Goal: Task Accomplishment & Management: Manage account settings

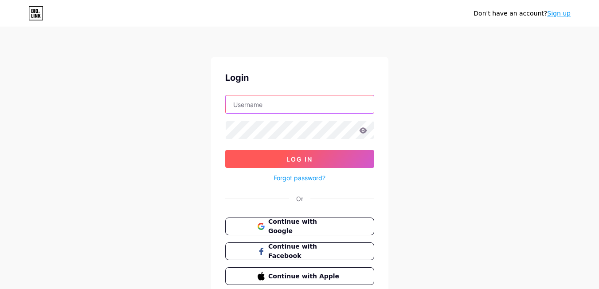
type input "[EMAIL_ADDRESS][DOMAIN_NAME]"
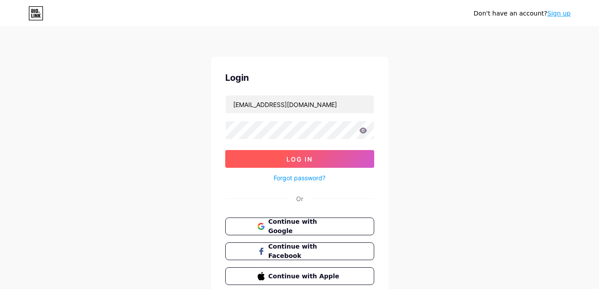
click at [285, 159] on button "Log In" at bounding box center [299, 159] width 149 height 18
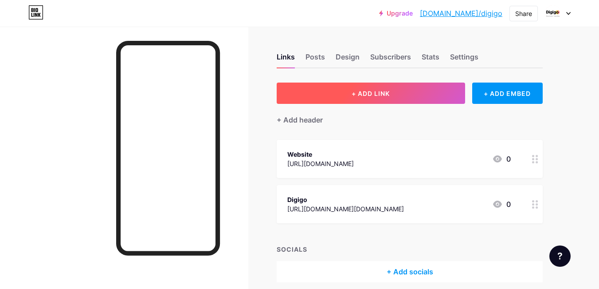
click at [380, 90] on span "+ ADD LINK" at bounding box center [371, 94] width 38 height 8
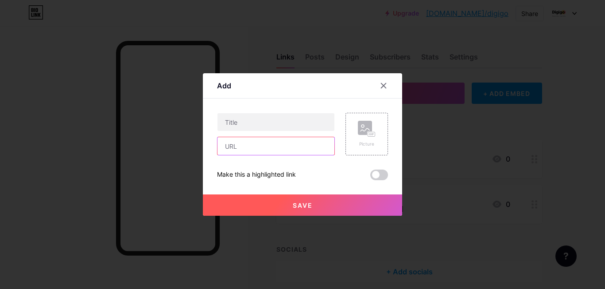
click at [243, 148] on input "text" at bounding box center [276, 146] width 117 height 18
type input "[URL][DOMAIN_NAME]"
click at [311, 176] on div "Make this a highlighted link" at bounding box center [302, 174] width 171 height 11
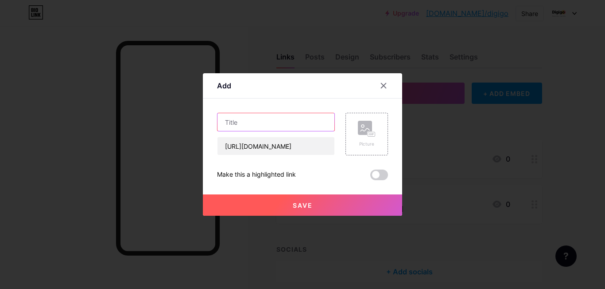
click at [250, 124] on input "text" at bounding box center [276, 122] width 117 height 18
type input "Tin tức công nghệ"
click at [379, 172] on span at bounding box center [380, 174] width 18 height 11
click at [371, 177] on input "checkbox" at bounding box center [371, 177] width 0 height 0
click at [376, 175] on span at bounding box center [380, 174] width 18 height 11
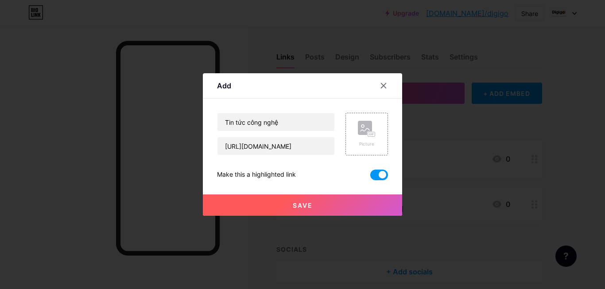
click at [371, 177] on input "checkbox" at bounding box center [371, 177] width 0 height 0
click at [307, 202] on span "Save" at bounding box center [303, 205] width 20 height 8
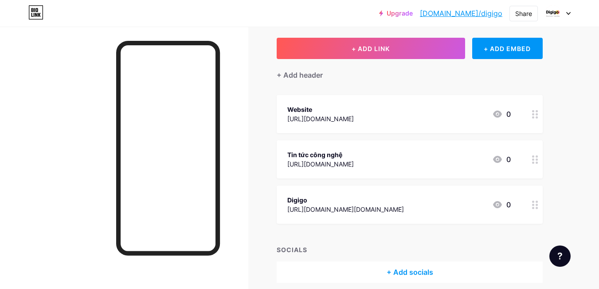
scroll to position [82, 0]
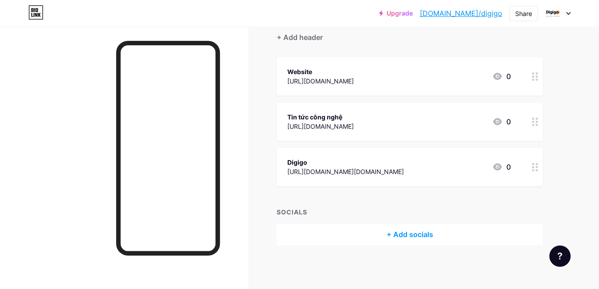
click at [403, 237] on div "+ Add socials" at bounding box center [410, 233] width 266 height 21
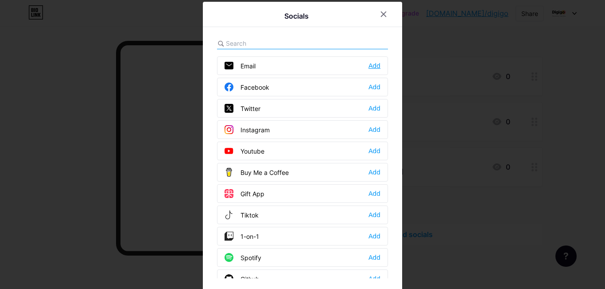
click at [371, 68] on div "Add" at bounding box center [375, 65] width 12 height 9
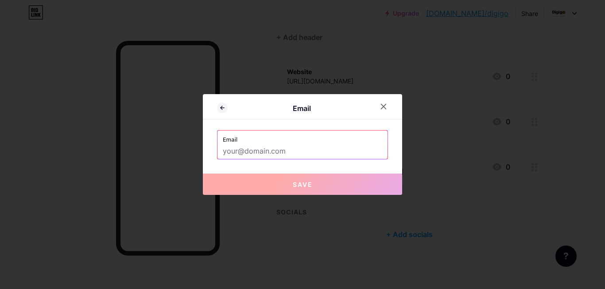
click at [259, 150] on input "text" at bounding box center [303, 151] width 160 height 15
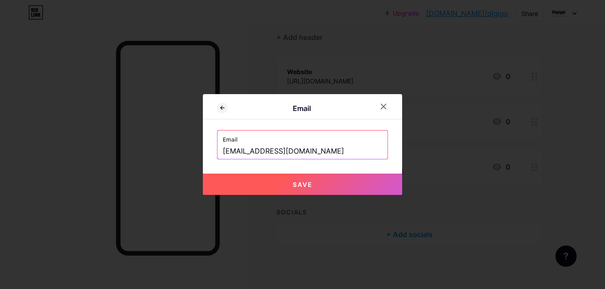
click at [286, 184] on button "Save" at bounding box center [302, 183] width 199 height 21
type input "mailto:[EMAIL_ADDRESS][DOMAIN_NAME]"
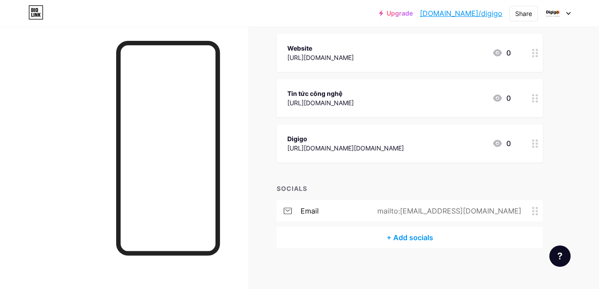
scroll to position [109, 0]
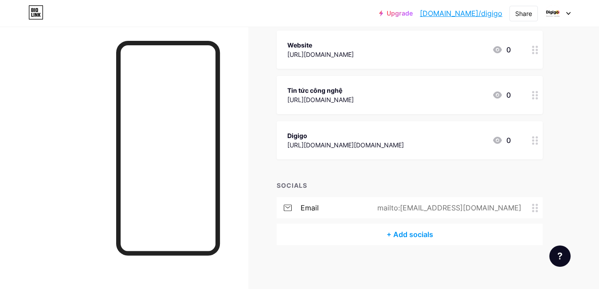
click at [399, 232] on div "+ Add socials" at bounding box center [410, 233] width 266 height 21
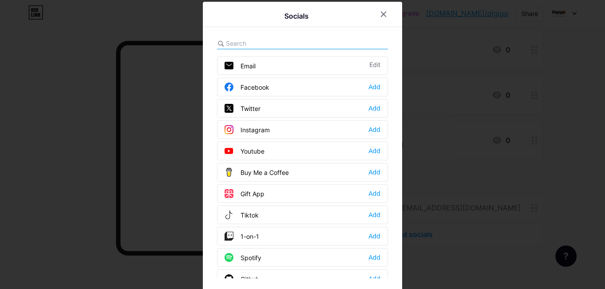
click at [268, 90] on div "Facebook Add" at bounding box center [302, 87] width 171 height 19
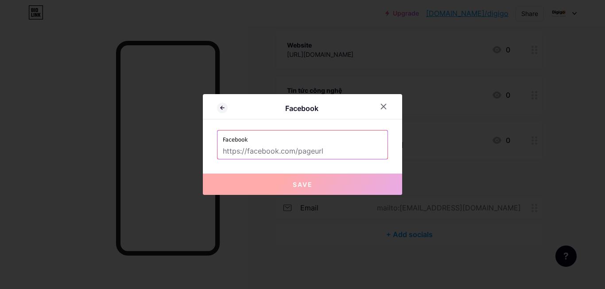
click at [258, 152] on input "text" at bounding box center [303, 151] width 160 height 15
paste input "[URL][DOMAIN_NAME][DOMAIN_NAME]"
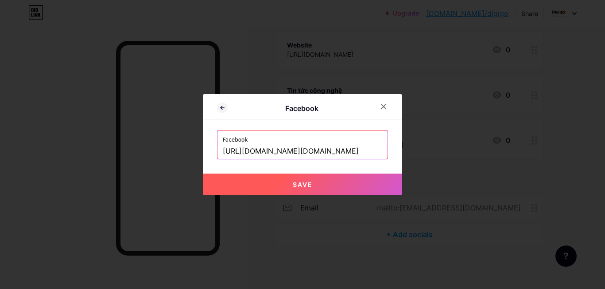
type input "[URL][DOMAIN_NAME][DOMAIN_NAME]"
click at [292, 178] on button "Save" at bounding box center [302, 183] width 199 height 21
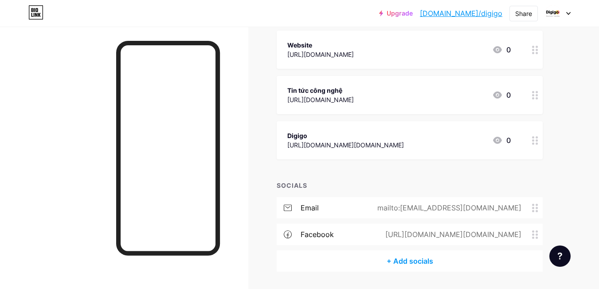
click at [394, 262] on div "+ Add socials" at bounding box center [410, 260] width 266 height 21
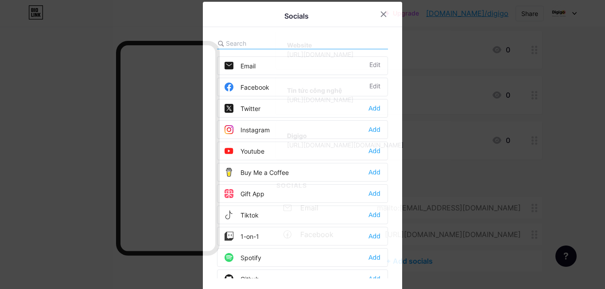
click at [269, 107] on div "Twitter Add" at bounding box center [302, 108] width 171 height 19
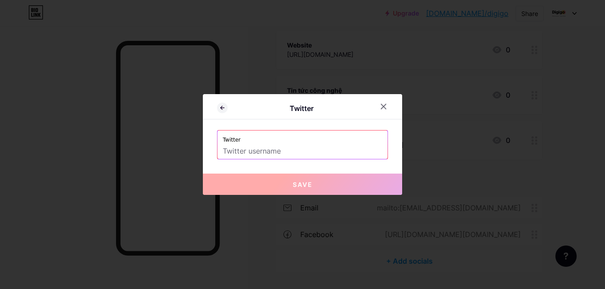
click at [231, 158] on input "text" at bounding box center [303, 151] width 160 height 15
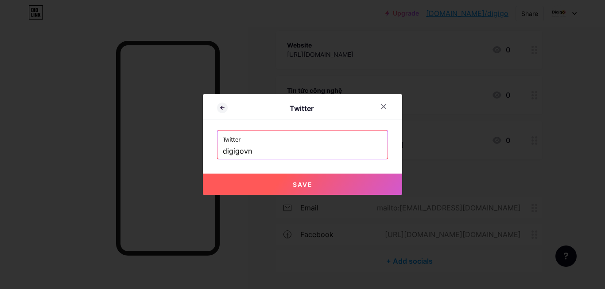
click at [289, 182] on button "Save" at bounding box center [302, 183] width 199 height 21
type input "https://twitter.com/digigovn"
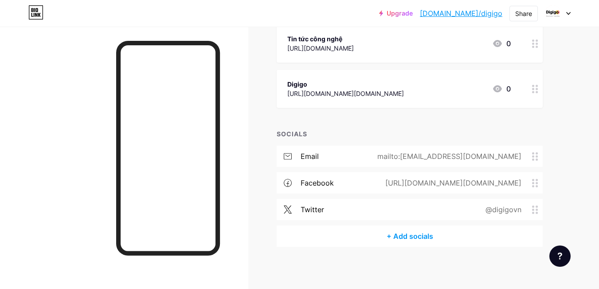
scroll to position [162, 0]
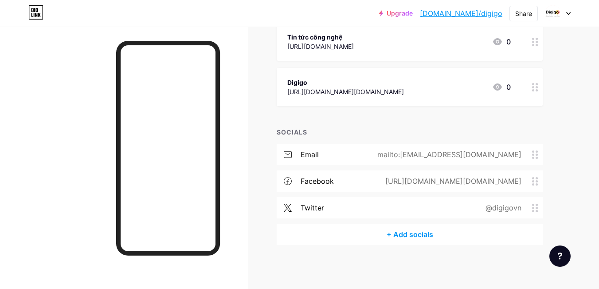
click at [420, 241] on div "+ Add socials" at bounding box center [410, 233] width 266 height 21
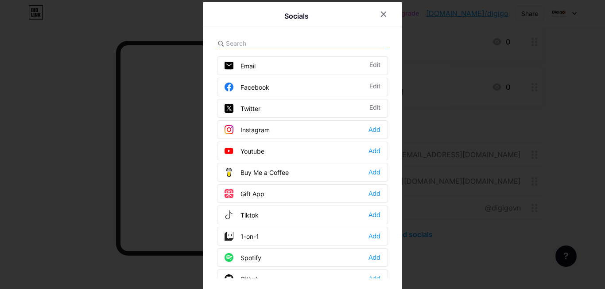
click at [306, 134] on div "Instagram Add" at bounding box center [302, 129] width 171 height 19
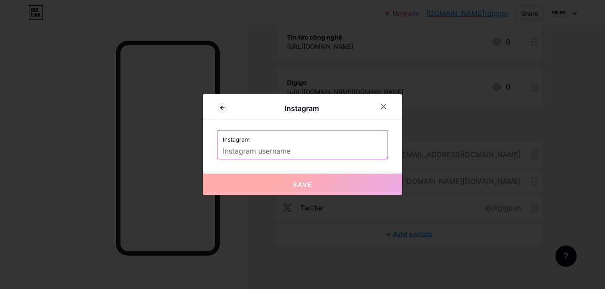
click at [262, 146] on input "text" at bounding box center [303, 151] width 160 height 15
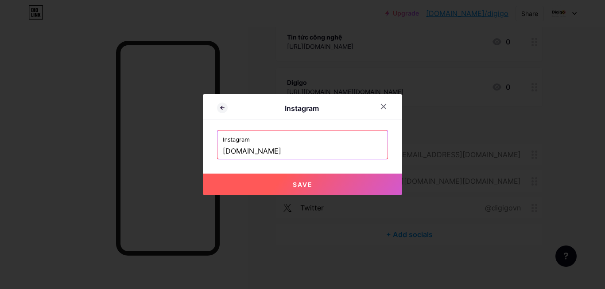
click at [291, 191] on button "Save" at bounding box center [302, 183] width 199 height 21
type input "https://instagram.com/digigo.com.vn"
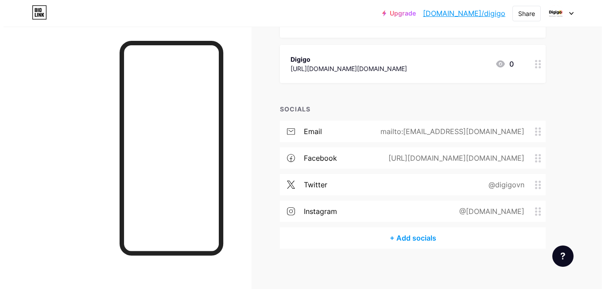
scroll to position [189, 0]
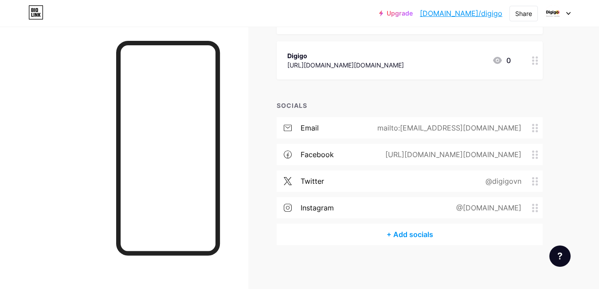
click at [414, 237] on div "+ Add socials" at bounding box center [410, 233] width 266 height 21
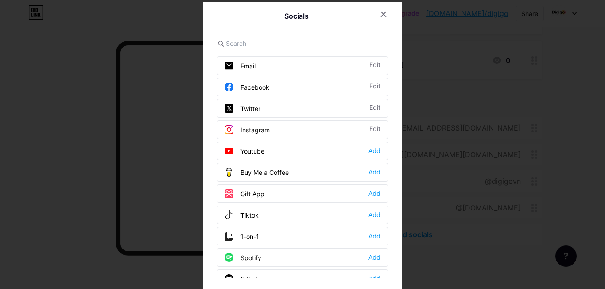
click at [369, 153] on div "Add" at bounding box center [375, 150] width 12 height 9
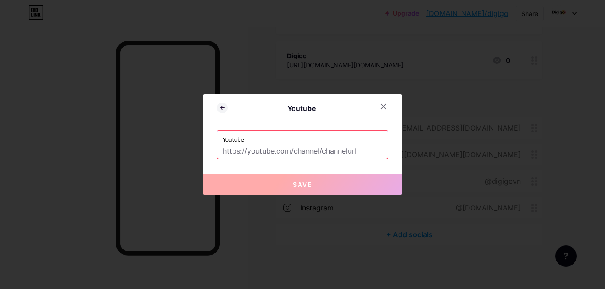
click at [271, 154] on input "text" at bounding box center [303, 151] width 160 height 15
paste input "[URL][DOMAIN_NAME]"
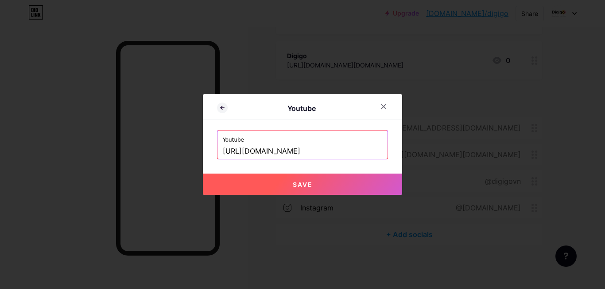
type input "[URL][DOMAIN_NAME]"
click at [288, 181] on button "Save" at bounding box center [302, 183] width 199 height 21
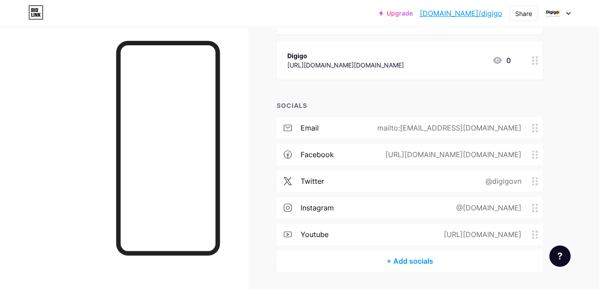
click at [410, 262] on div "+ Add socials" at bounding box center [410, 260] width 266 height 21
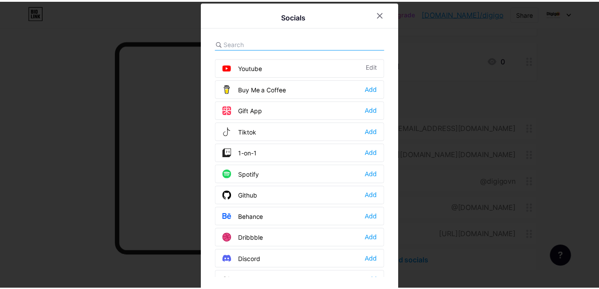
scroll to position [89, 0]
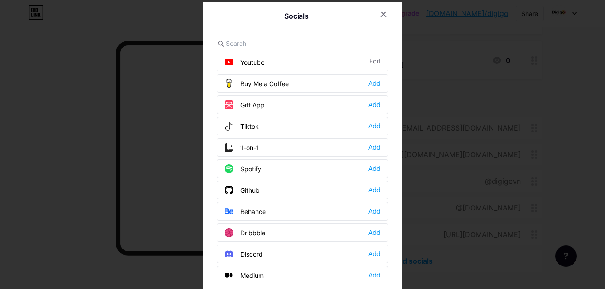
click at [371, 125] on div "Add" at bounding box center [375, 125] width 12 height 9
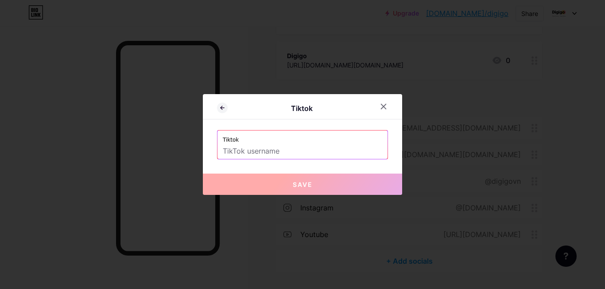
click at [283, 147] on input "text" at bounding box center [303, 151] width 160 height 15
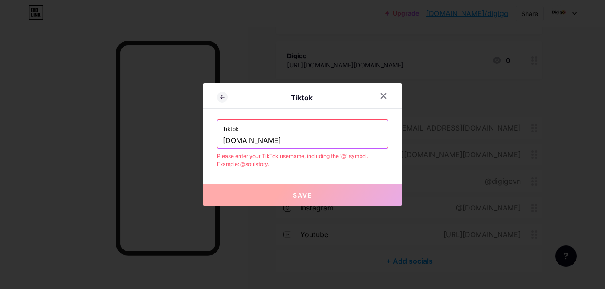
click at [289, 202] on button "Save" at bounding box center [302, 194] width 199 height 21
click at [313, 176] on div "Tiktok Tiktok digigo.com.vn Please enter your TikTok username, including the '@…" at bounding box center [302, 144] width 199 height 122
click at [226, 139] on input "digigo.com.vn" at bounding box center [303, 140] width 160 height 15
click at [226, 138] on input "digigo.com.vn" at bounding box center [303, 140] width 160 height 15
click at [224, 137] on input "digigo.com.vn" at bounding box center [303, 140] width 160 height 15
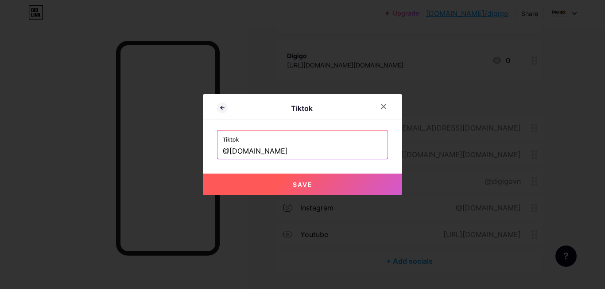
click at [296, 177] on button "Save" at bounding box center [302, 183] width 199 height 21
type input "https://tiktok.com/@digigo.com.vn"
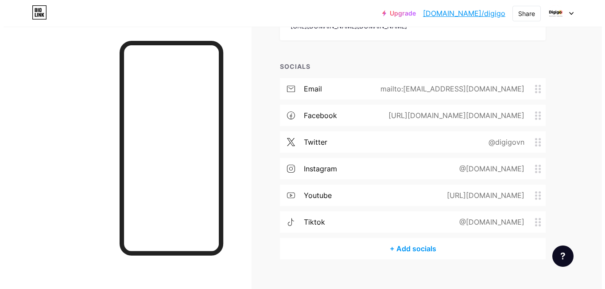
scroll to position [233, 0]
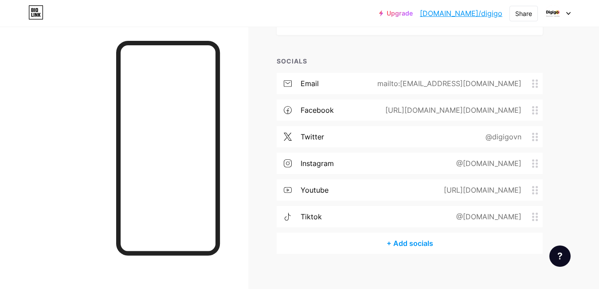
click at [399, 242] on div "+ Add socials" at bounding box center [410, 242] width 266 height 21
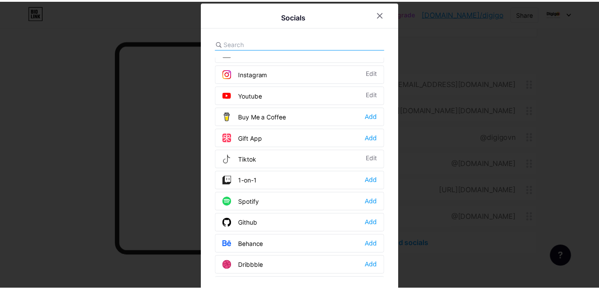
scroll to position [89, 0]
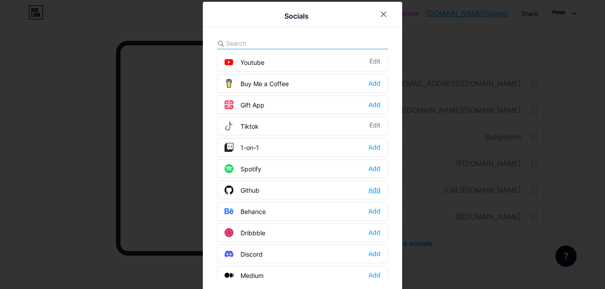
click at [374, 187] on div "Add" at bounding box center [375, 189] width 12 height 9
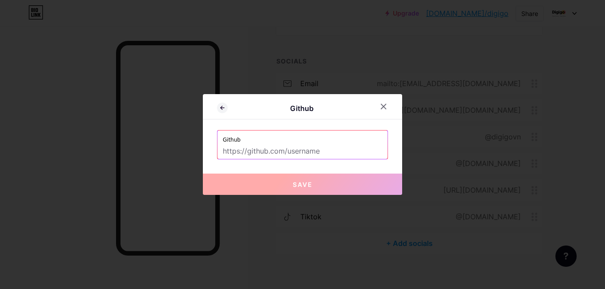
click at [275, 153] on input "text" at bounding box center [303, 151] width 160 height 15
paste input "[URL][DOMAIN_NAME]"
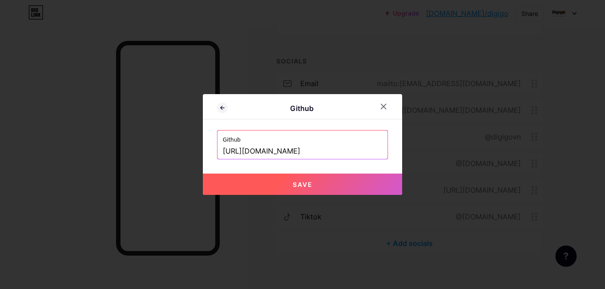
type input "[URL][DOMAIN_NAME]"
click at [298, 190] on button "Save" at bounding box center [302, 183] width 199 height 21
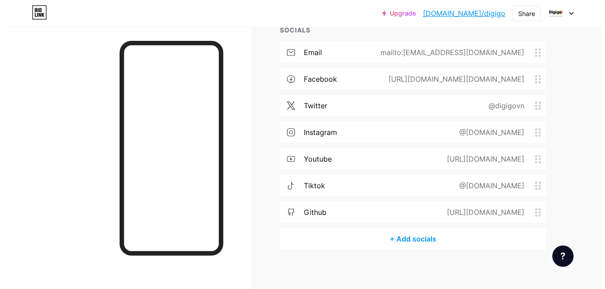
scroll to position [269, 0]
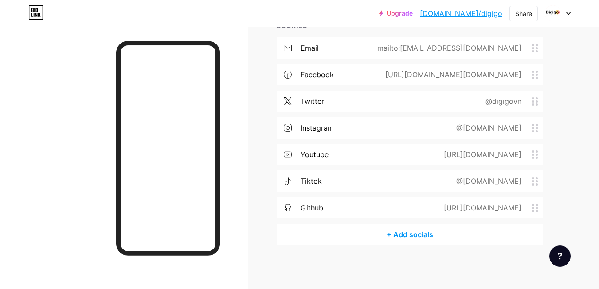
click at [415, 232] on div "+ Add socials" at bounding box center [410, 233] width 266 height 21
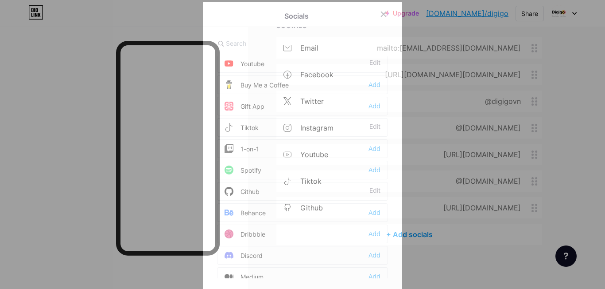
scroll to position [89, 0]
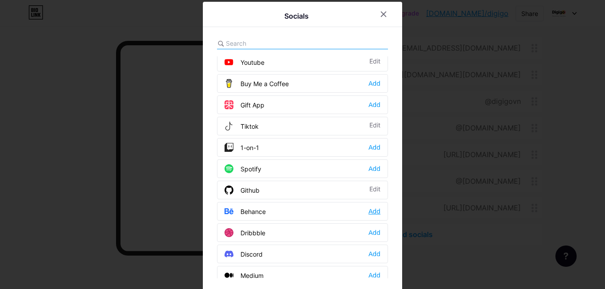
click at [377, 210] on div "Add" at bounding box center [375, 211] width 12 height 9
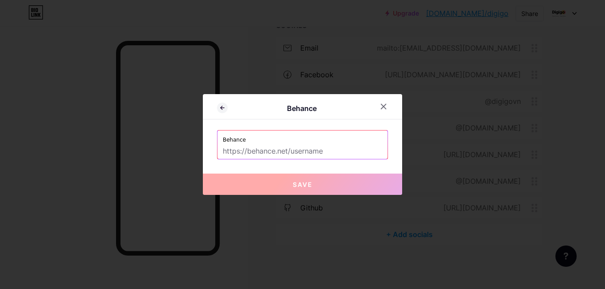
click at [246, 150] on input "text" at bounding box center [303, 151] width 160 height 15
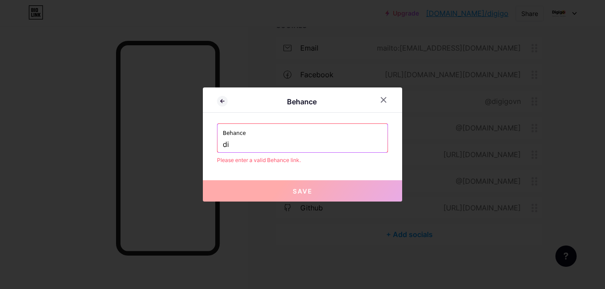
type input "d"
click at [257, 147] on input "text" at bounding box center [303, 144] width 160 height 15
paste input "behance.net/digigo/"
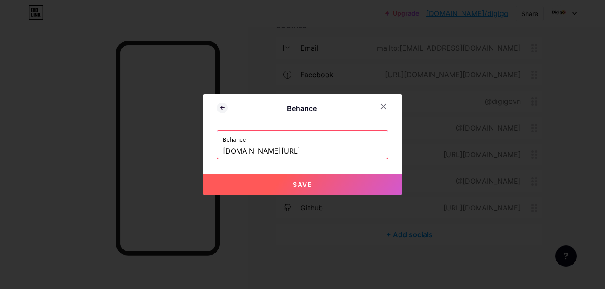
click at [297, 184] on span "Save" at bounding box center [303, 184] width 20 height 8
type input "[URL][DOMAIN_NAME]"
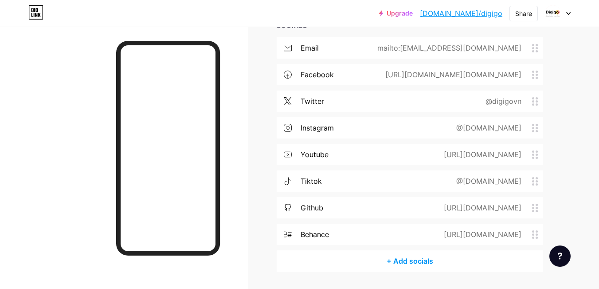
click at [407, 260] on div "+ Add socials" at bounding box center [410, 260] width 266 height 21
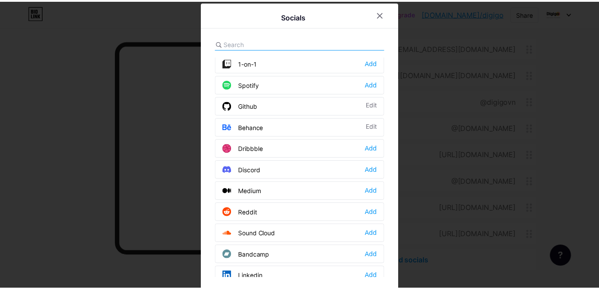
scroll to position [177, 0]
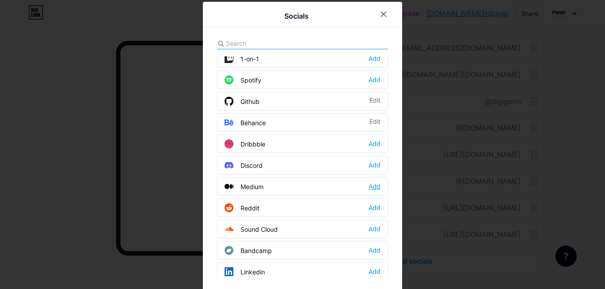
click at [369, 188] on div "Add" at bounding box center [375, 186] width 12 height 9
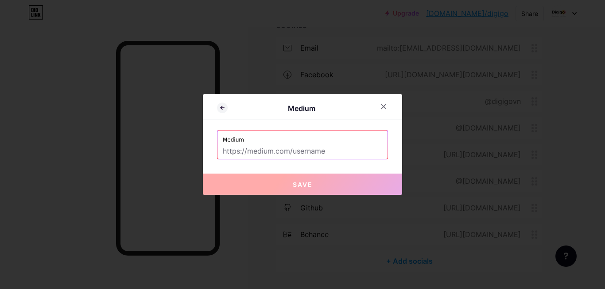
click at [276, 156] on input "text" at bounding box center [303, 151] width 160 height 15
paste input "https://medium.com/@digigovn/about"
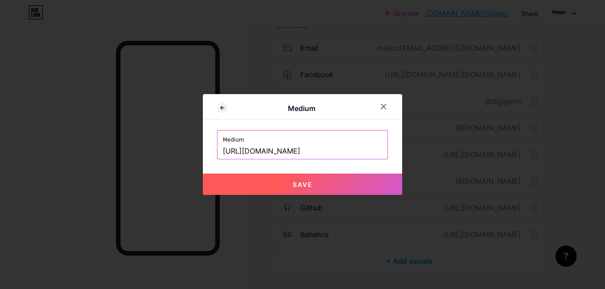
type input "[URL][DOMAIN_NAME]"
click at [292, 192] on button "Save" at bounding box center [302, 183] width 199 height 21
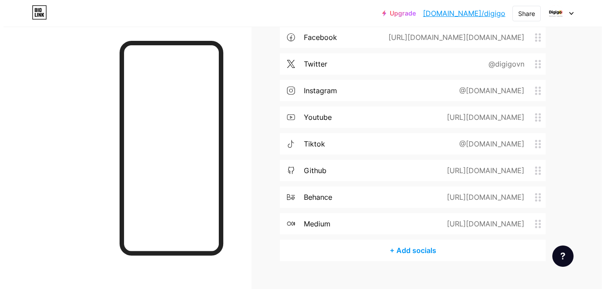
scroll to position [322, 0]
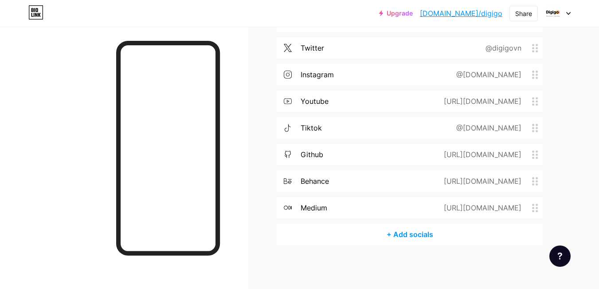
click at [401, 231] on div "+ Add socials" at bounding box center [410, 233] width 266 height 21
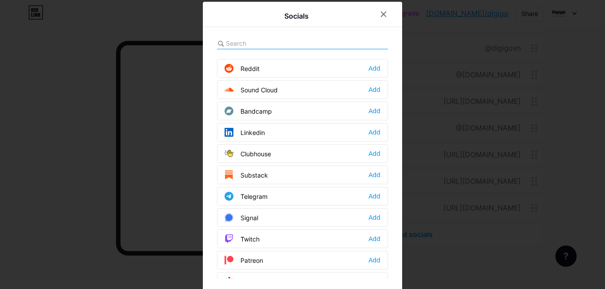
scroll to position [355, 0]
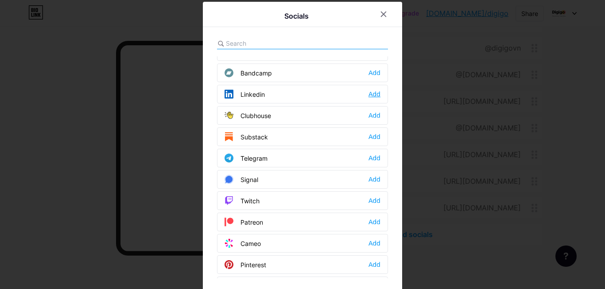
click at [371, 96] on div "Add" at bounding box center [375, 94] width 12 height 9
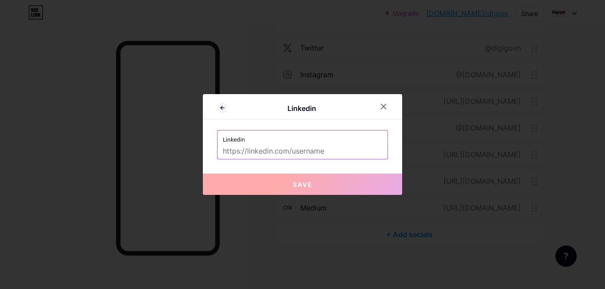
click at [289, 151] on input "text" at bounding box center [303, 151] width 160 height 15
paste input "[URL][DOMAIN_NAME]"
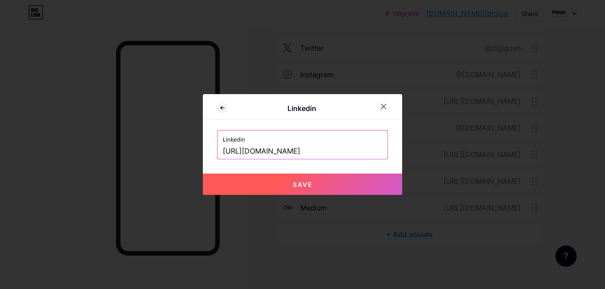
type input "[URL][DOMAIN_NAME]"
click at [290, 176] on button "Save" at bounding box center [302, 183] width 199 height 21
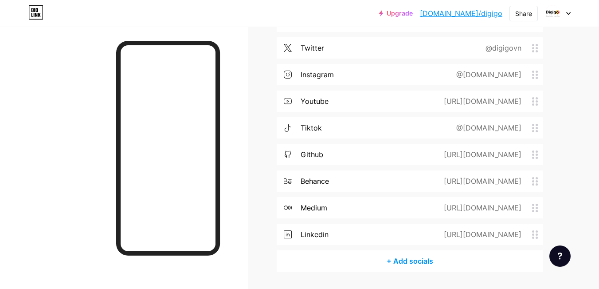
click at [403, 260] on div "+ Add socials" at bounding box center [410, 260] width 266 height 21
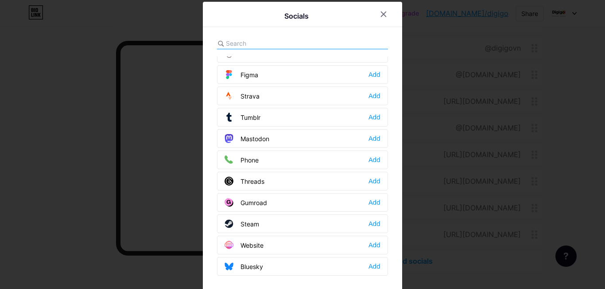
scroll to position [5, 0]
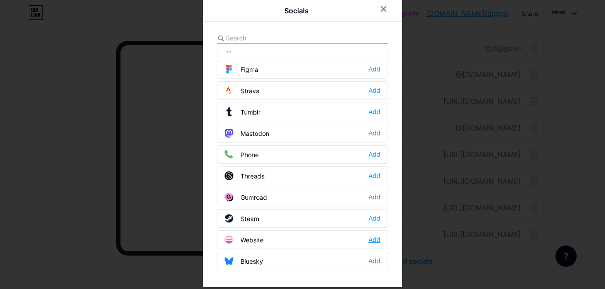
click at [373, 239] on div "Add" at bounding box center [375, 239] width 12 height 9
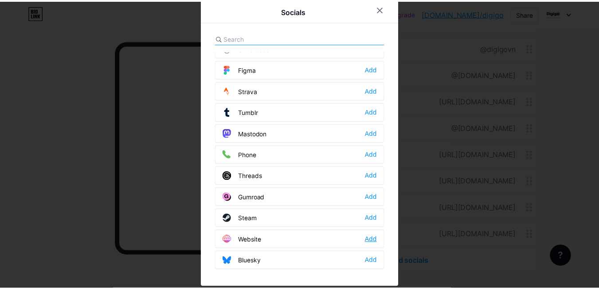
scroll to position [0, 0]
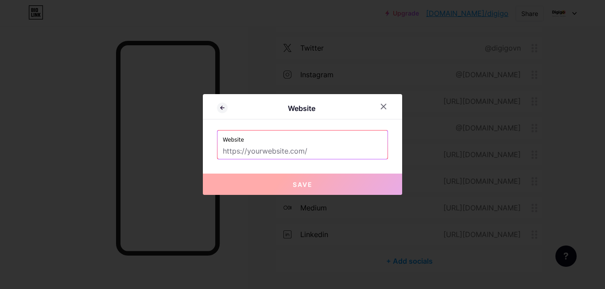
click at [271, 150] on input "text" at bounding box center [303, 151] width 160 height 15
paste input "[URL][DOMAIN_NAME]"
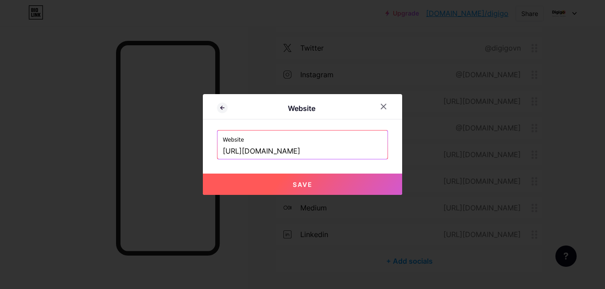
type input "[URL][DOMAIN_NAME]"
click at [306, 184] on span "Save" at bounding box center [303, 184] width 20 height 8
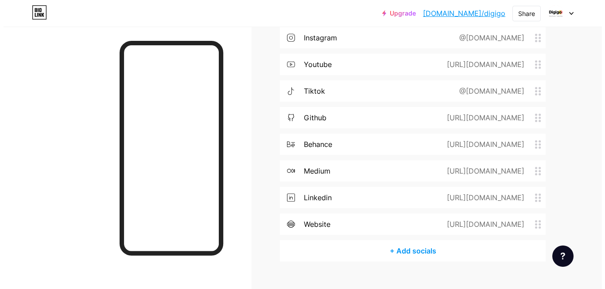
scroll to position [375, 0]
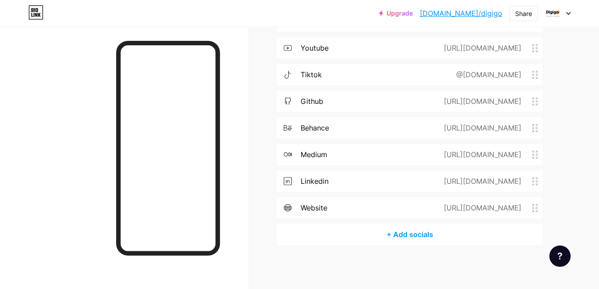
click at [394, 235] on div "+ Add socials" at bounding box center [410, 233] width 266 height 21
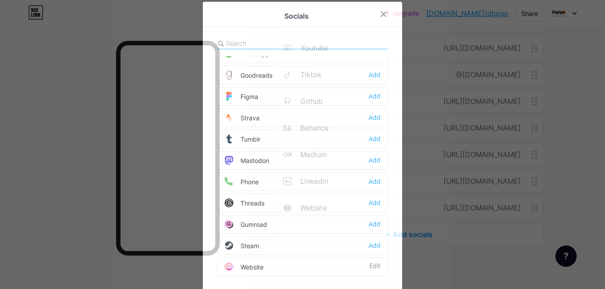
scroll to position [800, 0]
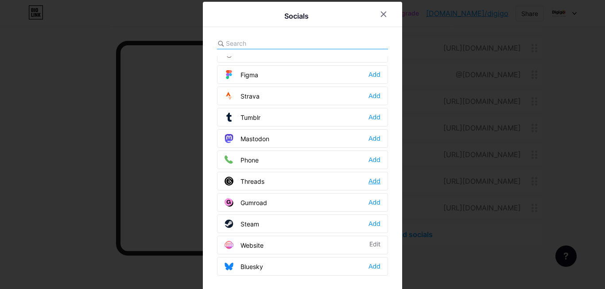
click at [371, 183] on div "Add" at bounding box center [375, 180] width 12 height 9
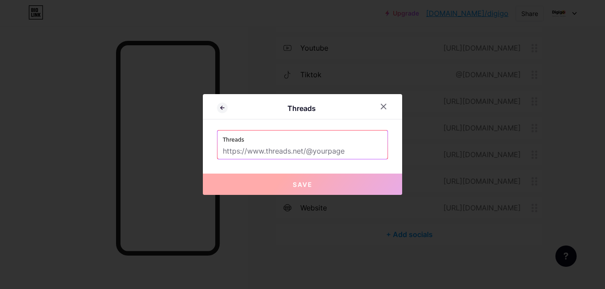
click at [273, 149] on input "text" at bounding box center [303, 151] width 160 height 15
paste input "[URL][EMAIL_ADDRESS][DOMAIN_NAME][DOMAIN_NAME]"
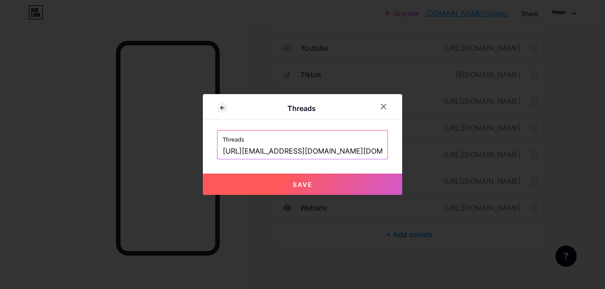
type input "[URL][EMAIL_ADDRESS][DOMAIN_NAME][DOMAIN_NAME]"
click at [285, 179] on button "Save" at bounding box center [302, 183] width 199 height 21
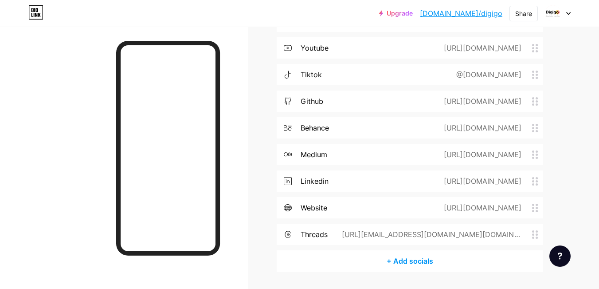
click at [410, 261] on div "+ Add socials" at bounding box center [410, 260] width 266 height 21
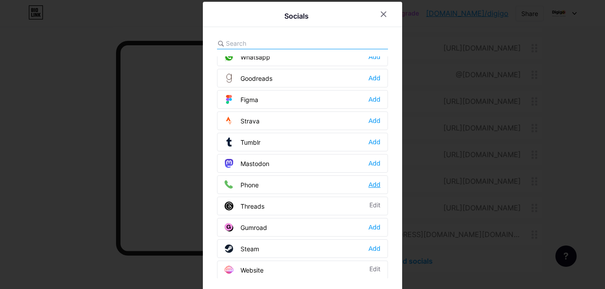
scroll to position [755, 0]
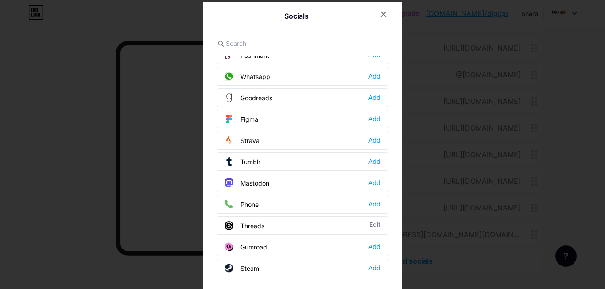
click at [370, 182] on div "Add" at bounding box center [375, 182] width 12 height 9
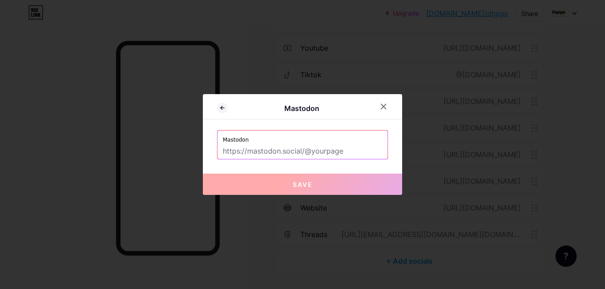
click at [289, 152] on input "text" at bounding box center [303, 151] width 160 height 15
click at [502, 168] on div at bounding box center [302, 144] width 605 height 289
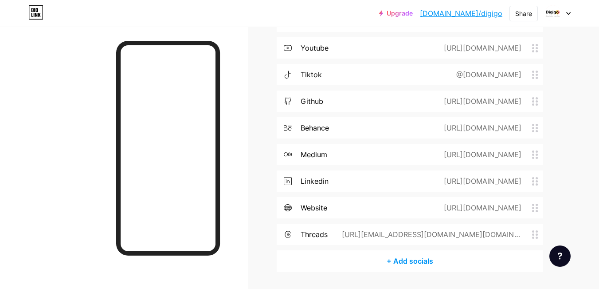
click at [398, 256] on div "+ Add socials" at bounding box center [410, 260] width 266 height 21
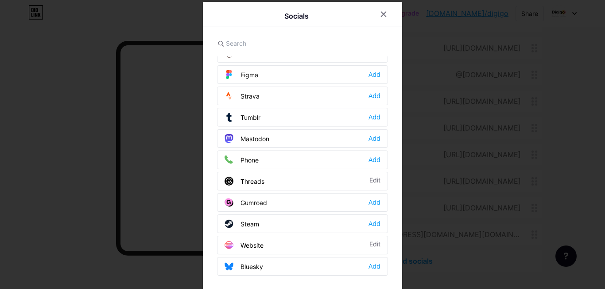
scroll to position [5, 0]
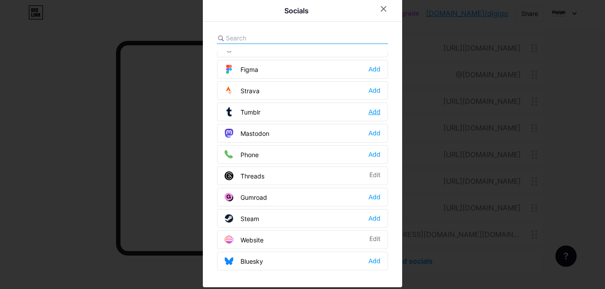
click at [377, 112] on div "Add" at bounding box center [375, 111] width 12 height 9
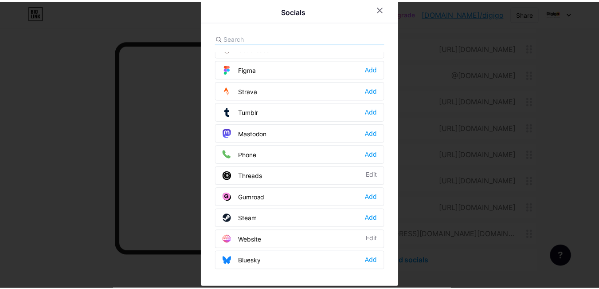
scroll to position [0, 0]
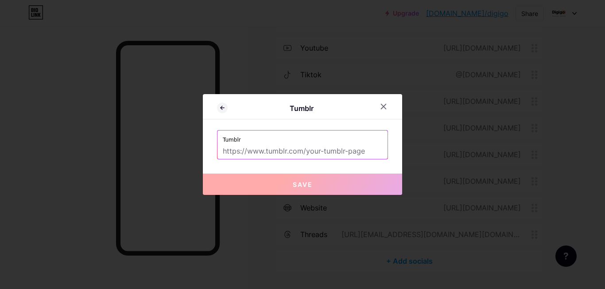
click at [305, 154] on input "text" at bounding box center [303, 151] width 160 height 15
paste input "[URL][DOMAIN_NAME]"
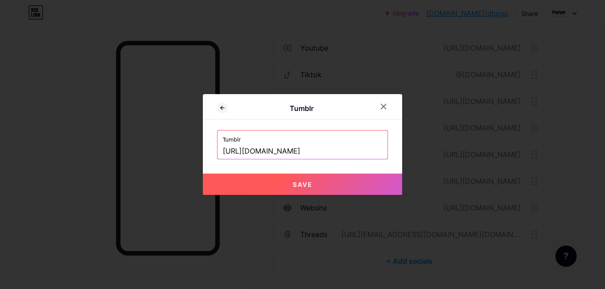
type input "[URL][DOMAIN_NAME]"
click at [271, 179] on button "Save" at bounding box center [302, 183] width 199 height 21
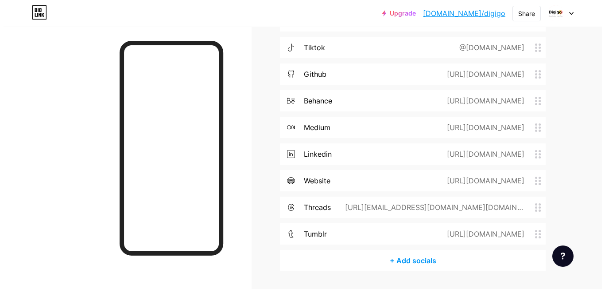
scroll to position [428, 0]
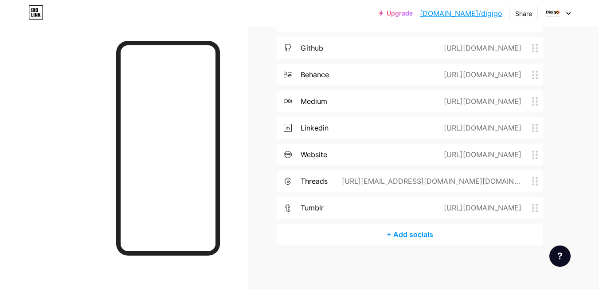
click at [398, 239] on div "+ Add socials" at bounding box center [410, 233] width 266 height 21
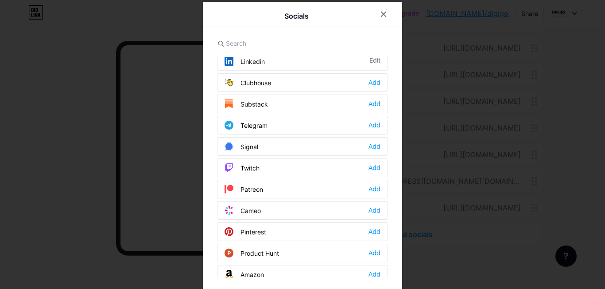
scroll to position [399, 0]
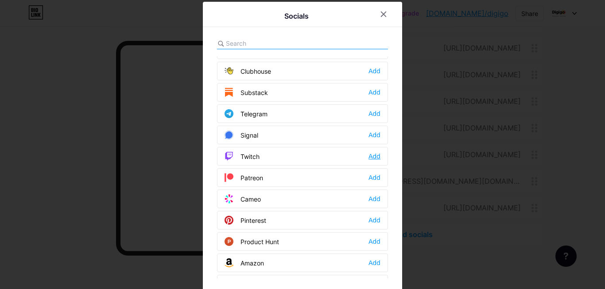
click at [376, 159] on div "Add" at bounding box center [375, 156] width 12 height 9
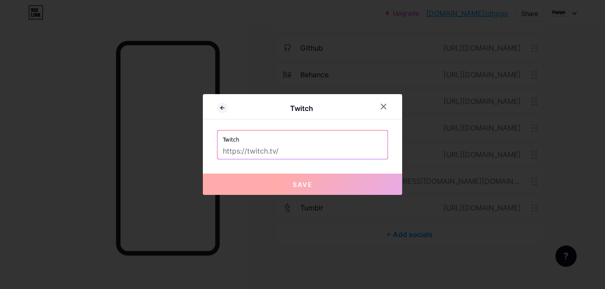
click at [281, 154] on input "text" at bounding box center [303, 151] width 160 height 15
paste input "[URL][DOMAIN_NAME]"
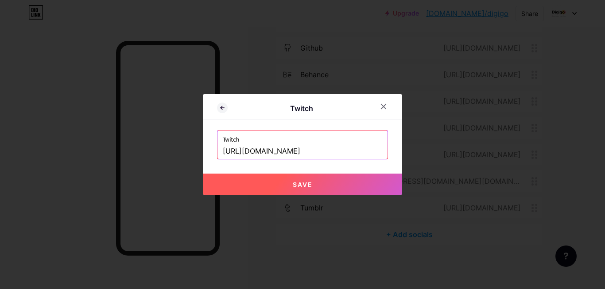
type input "[URL][DOMAIN_NAME]"
click at [274, 176] on button "Save" at bounding box center [302, 183] width 199 height 21
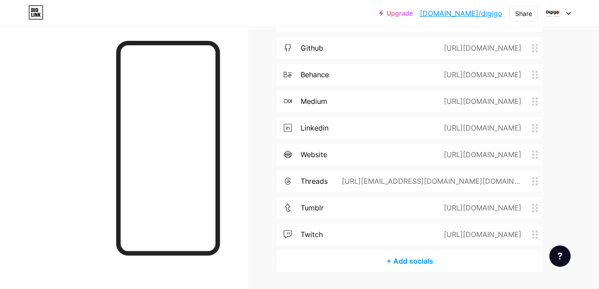
click at [396, 259] on div "+ Add socials" at bounding box center [410, 260] width 266 height 21
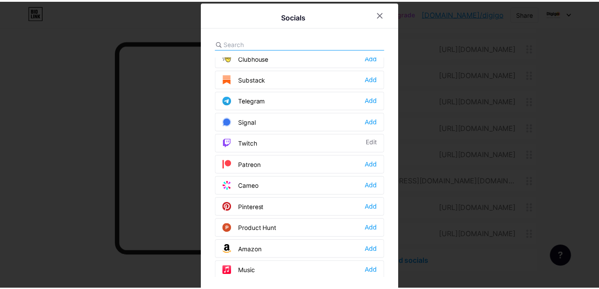
scroll to position [443, 0]
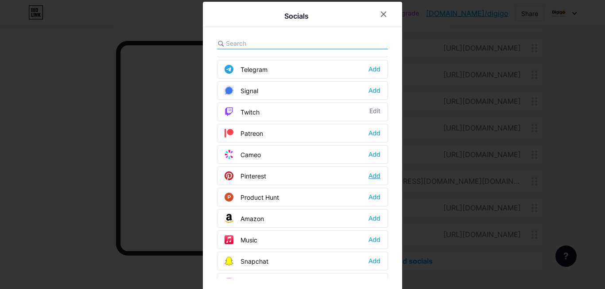
click at [375, 176] on div "Add" at bounding box center [375, 175] width 12 height 9
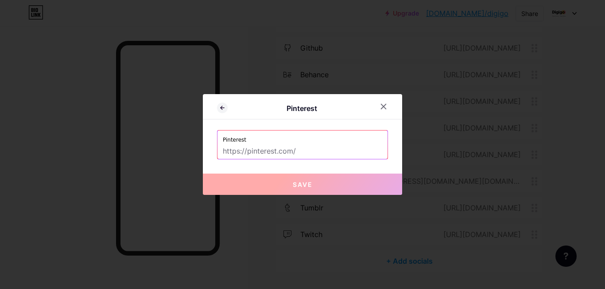
click at [293, 145] on input "text" at bounding box center [303, 151] width 160 height 15
paste input "[URL][DOMAIN_NAME]"
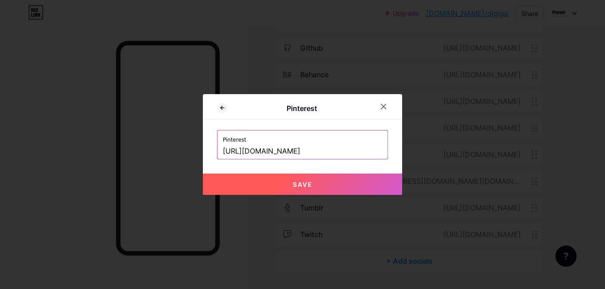
type input "[URL][DOMAIN_NAME]"
click at [281, 183] on button "Save" at bounding box center [302, 183] width 199 height 21
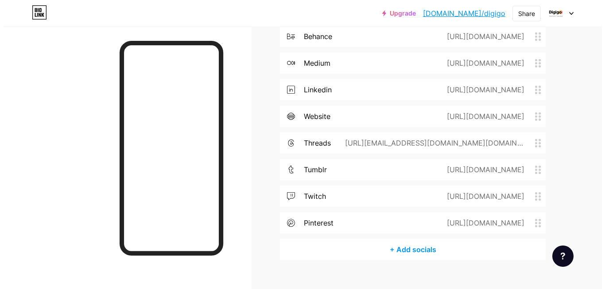
scroll to position [481, 0]
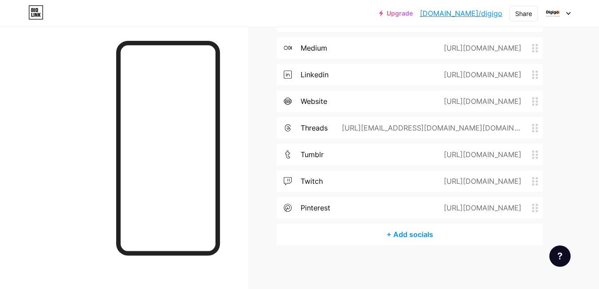
click at [404, 240] on div "+ Add socials" at bounding box center [410, 233] width 266 height 21
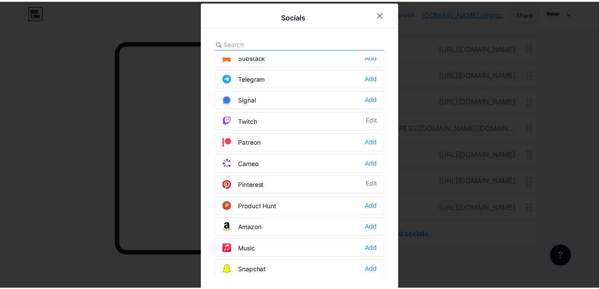
scroll to position [443, 0]
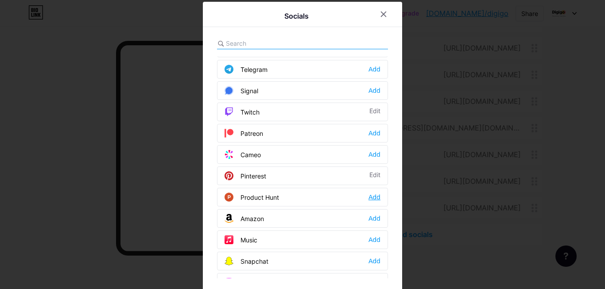
click at [371, 197] on div "Add" at bounding box center [375, 196] width 12 height 9
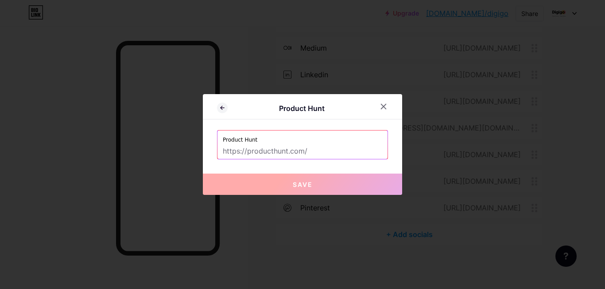
click at [285, 153] on input "text" at bounding box center [303, 151] width 160 height 15
click at [257, 151] on input "text" at bounding box center [303, 151] width 160 height 15
paste input "[URL][DOMAIN_NAME]"
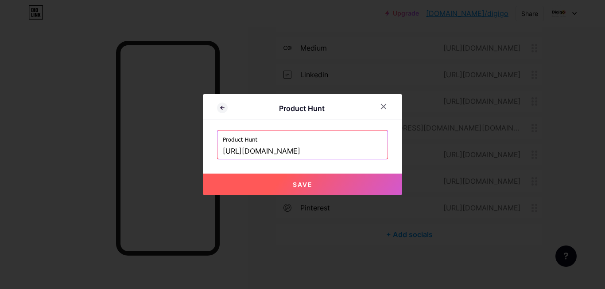
type input "[URL][DOMAIN_NAME]"
click at [296, 184] on span "Save" at bounding box center [303, 184] width 20 height 8
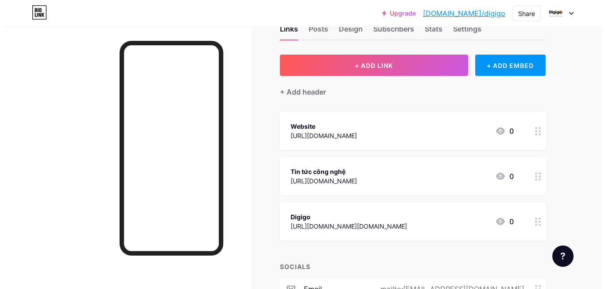
scroll to position [0, 0]
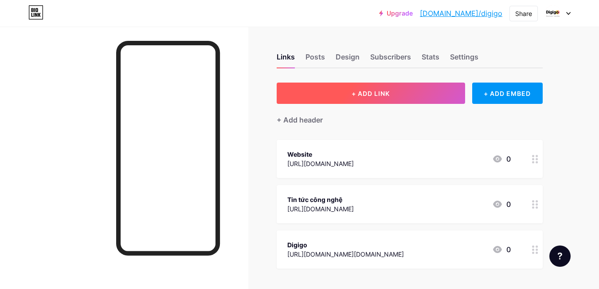
click at [359, 94] on span "+ ADD LINK" at bounding box center [371, 94] width 38 height 8
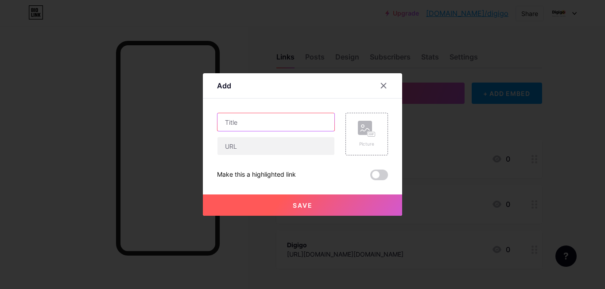
click at [244, 121] on input "text" at bounding box center [276, 122] width 117 height 18
type input "Thiết kế website chuẩn seo"
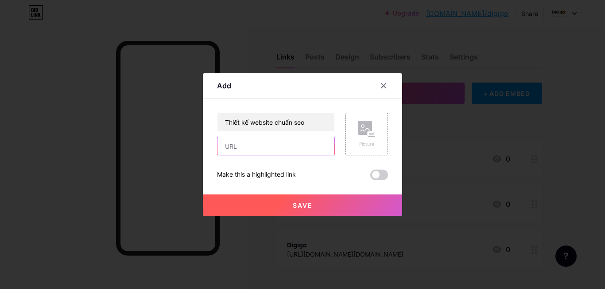
click at [234, 151] on input "text" at bounding box center [276, 146] width 117 height 18
paste input "[URL][DOMAIN_NAME]"
click at [295, 156] on div "Thiết kế website chuẩn seo https://www.producthunt.com/@digigovn Picture Make t…" at bounding box center [302, 146] width 171 height 67
click at [294, 146] on input "[URL][DOMAIN_NAME]" at bounding box center [276, 146] width 117 height 18
paste input "digigo.com.vn/dich-vu/thiet-ke-web-chuan-seo"
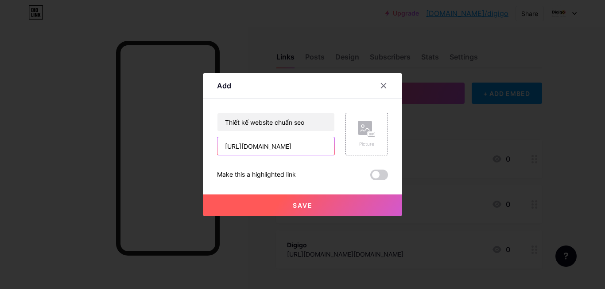
scroll to position [0, 59]
type input "[URL][DOMAIN_NAME]"
click at [298, 197] on button "Save" at bounding box center [302, 204] width 199 height 21
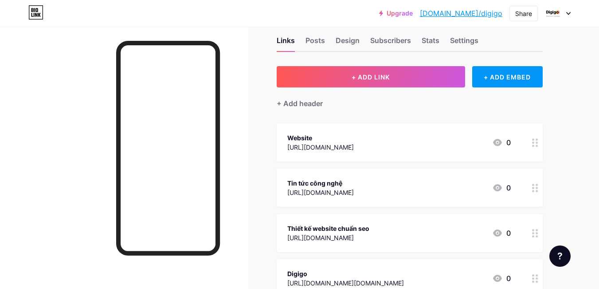
scroll to position [0, 0]
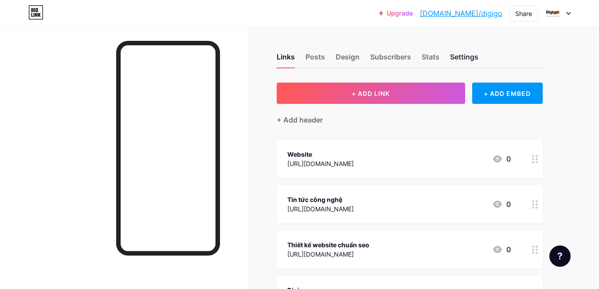
click at [453, 66] on div "Settings" at bounding box center [464, 59] width 28 height 16
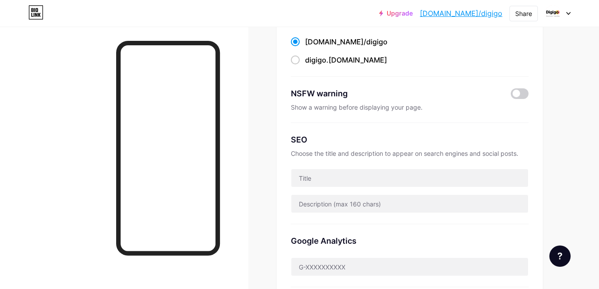
scroll to position [133, 0]
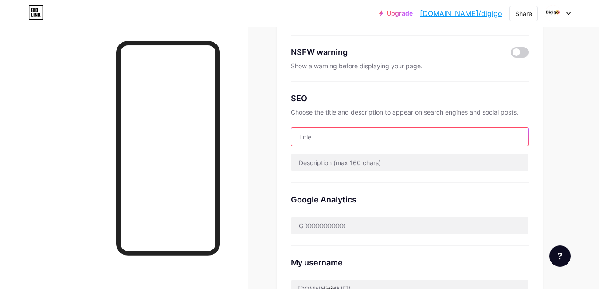
click at [310, 131] on input "text" at bounding box center [409, 137] width 237 height 18
click at [348, 138] on input "Digigo Agency - thiết kế website chuẩn seo" at bounding box center [409, 137] width 237 height 18
click at [431, 133] on input "Digigo Agency - thiết kế website chuẩn seo" at bounding box center [409, 137] width 237 height 18
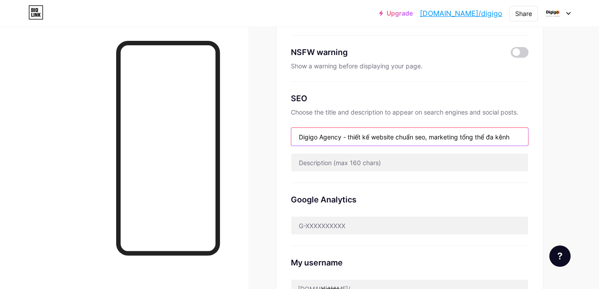
drag, startPoint x: 515, startPoint y: 138, endPoint x: 237, endPoint y: 131, distance: 278.5
click at [237, 131] on div "Links Posts Design Subscribers Stats Settings Preferred link This is an aesthet…" at bounding box center [290, 233] width 580 height 733
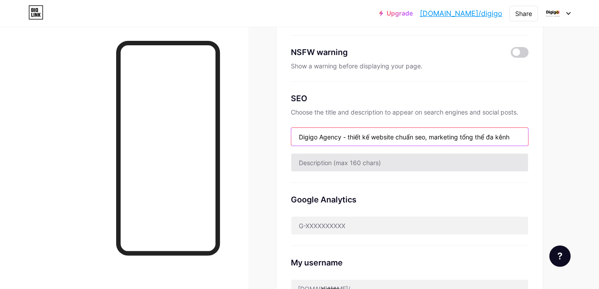
type input "Digigo Agency - thiết kế website chuẩn seo, marketing tổng thể đa kênh"
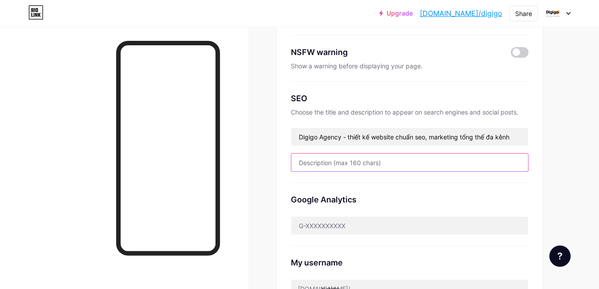
click at [350, 161] on input "text" at bounding box center [409, 162] width 237 height 18
paste input "Digigo Agency - thiết kế website chuẩn seo, marketing tổng thể đa kênh"
type input "Digigo Agency - thiết kế website chuẩn seo, marketing tổng thể đa kênh"
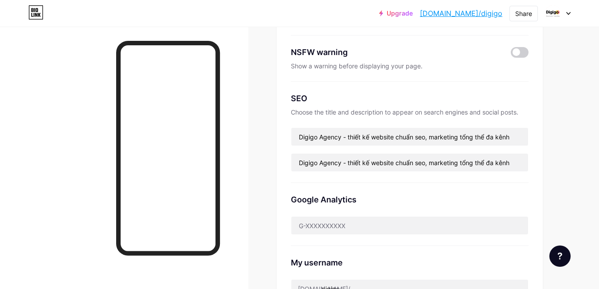
click at [448, 183] on div "Google Analytics" at bounding box center [410, 214] width 238 height 63
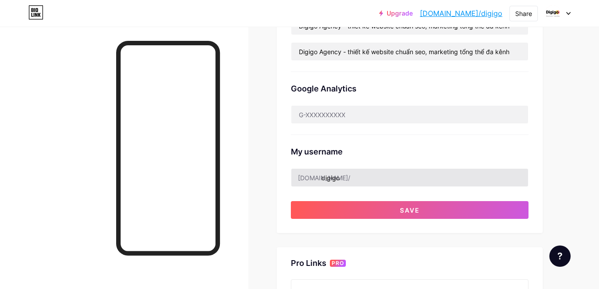
scroll to position [266, 0]
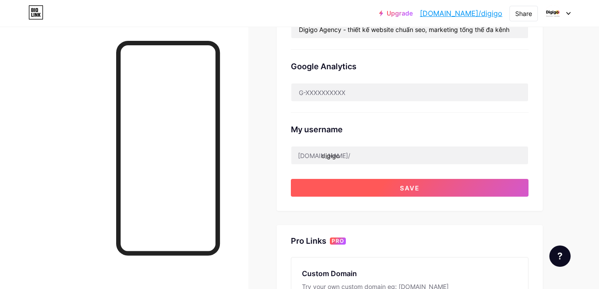
click at [410, 188] on span "Save" at bounding box center [410, 188] width 20 height 8
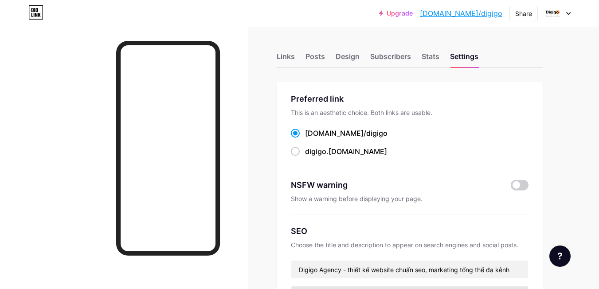
scroll to position [0, 0]
click at [430, 53] on div "Stats" at bounding box center [431, 59] width 18 height 16
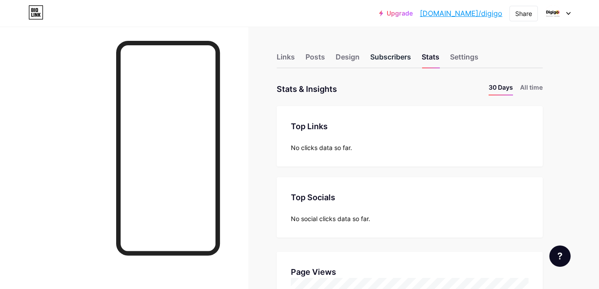
click at [397, 61] on div "Subscribers" at bounding box center [390, 59] width 41 height 16
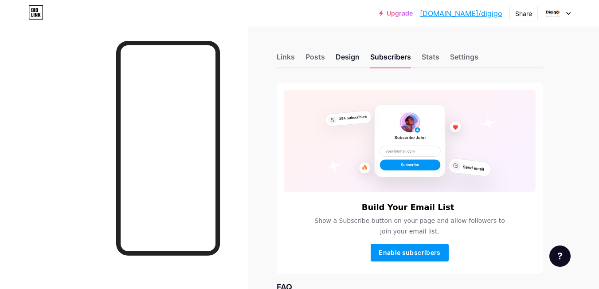
click at [345, 61] on div "Design" at bounding box center [348, 59] width 24 height 16
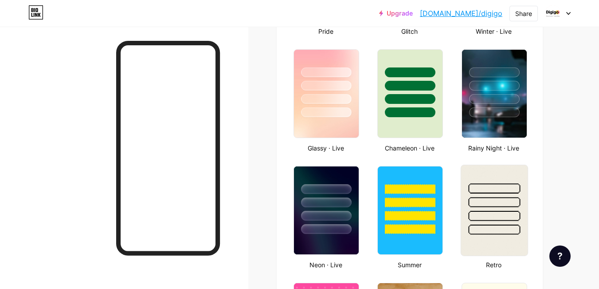
scroll to position [443, 0]
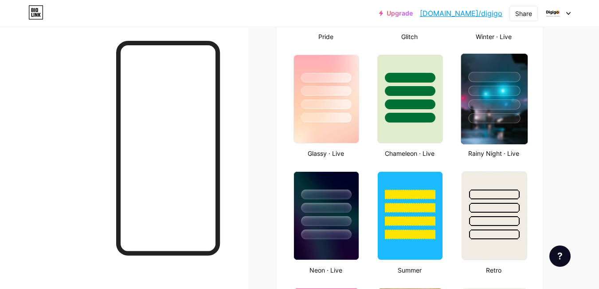
click at [505, 106] on div at bounding box center [494, 104] width 52 height 10
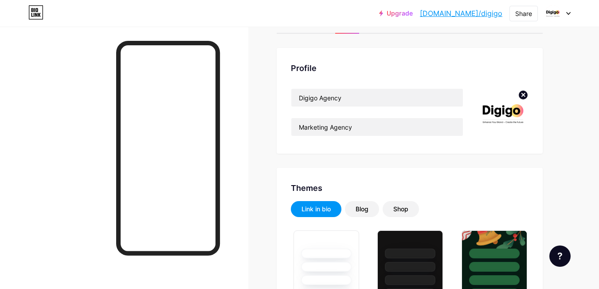
scroll to position [0, 0]
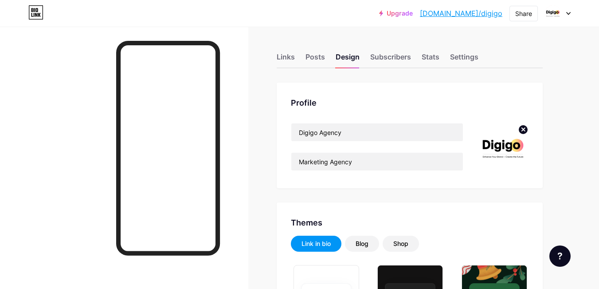
click at [511, 145] on img at bounding box center [502, 148] width 51 height 51
click at [526, 126] on circle at bounding box center [523, 130] width 10 height 10
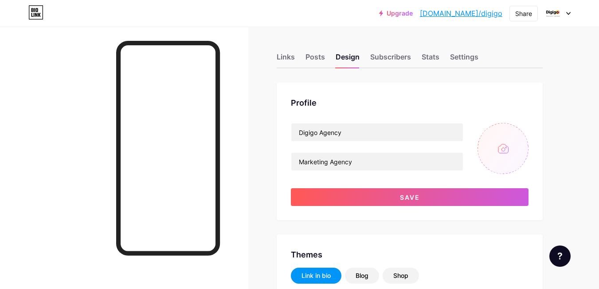
click at [504, 151] on input "file" at bounding box center [502, 148] width 51 height 51
type input "C:\fakepath\avatar-digigo.jpg"
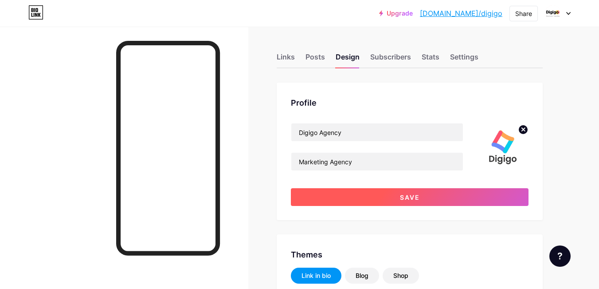
click at [414, 202] on button "Save" at bounding box center [410, 197] width 238 height 18
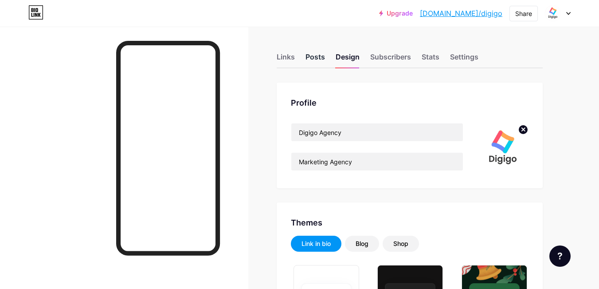
click at [311, 56] on div "Posts" at bounding box center [315, 59] width 20 height 16
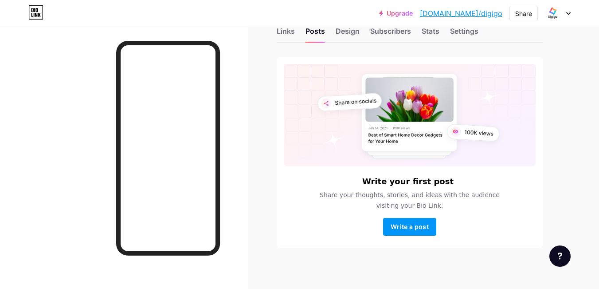
scroll to position [29, 0]
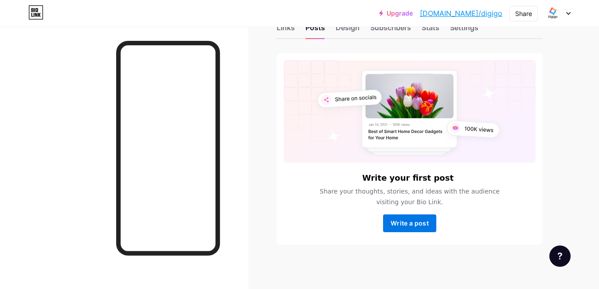
click at [408, 220] on span "Write a post" at bounding box center [410, 223] width 38 height 8
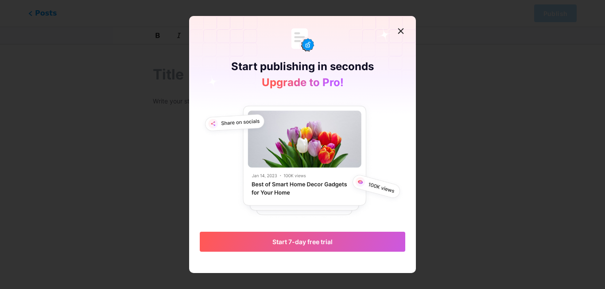
click at [402, 26] on div at bounding box center [401, 31] width 16 height 16
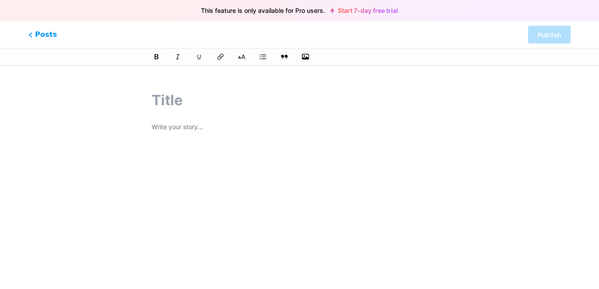
click at [164, 96] on input "text" at bounding box center [300, 100] width 296 height 21
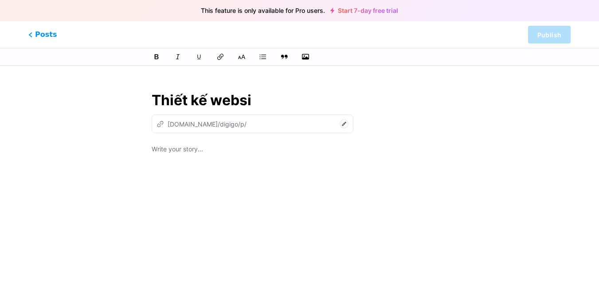
type input "Thiết kế websiy"
type input "thiet-ke-web"
type input "Thiết kế websiy"
type input "thiet-ke-websiye-c"
type input "Thiết kế website"
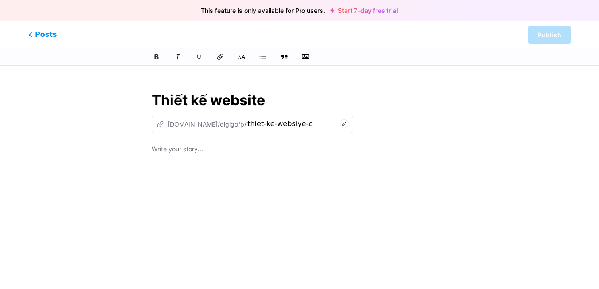
type input "thiet-ke-websi"
type input "Thiết kế website ch"
type input "thiet-ke-website"
type input "Thiết kế website chuẩn seo"
type input "thiet-ke-website-chuan-seo"
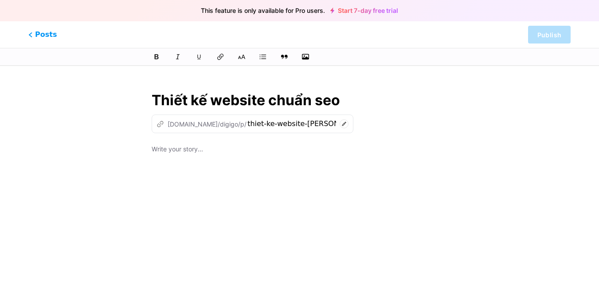
type input "Thiết kế website chuẩn seo"
click at [191, 160] on div at bounding box center [300, 255] width 296 height 222
click at [196, 147] on p at bounding box center [300, 150] width 296 height 12
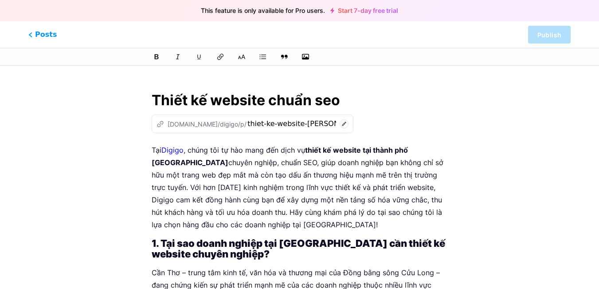
click at [277, 172] on p "Tại Digigo , chúng tôi tự hào mang đến dịch vụ thiết kế website tại thành phố C…" at bounding box center [300, 187] width 296 height 87
click at [209, 38] on div "Posts Publish" at bounding box center [299, 34] width 599 height 27
click at [46, 37] on span "Posts" at bounding box center [42, 35] width 31 height 12
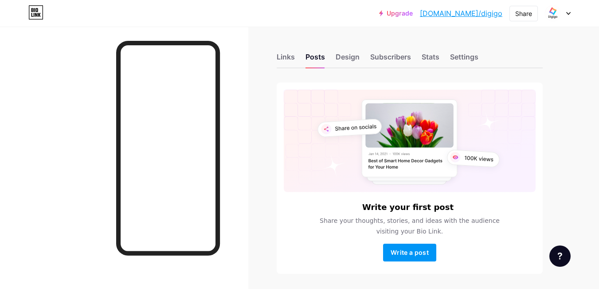
click at [296, 55] on div "Links Posts Design Subscribers Stats Settings" at bounding box center [410, 52] width 266 height 31
click at [291, 62] on div "Links" at bounding box center [286, 59] width 18 height 16
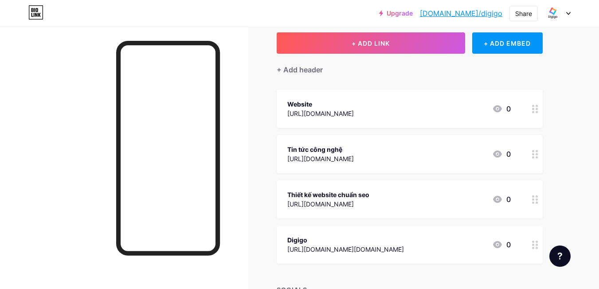
scroll to position [44, 0]
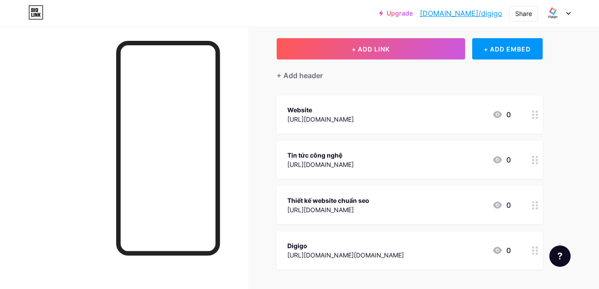
click at [354, 245] on div "Digigo" at bounding box center [345, 245] width 117 height 9
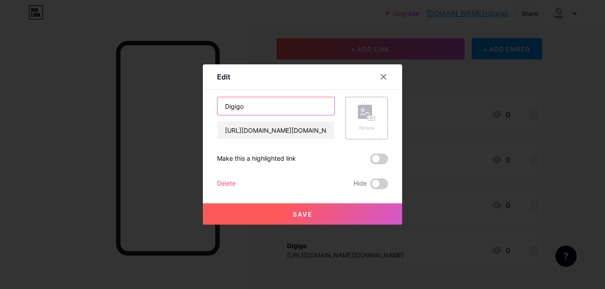
click at [253, 109] on input "Digigo" at bounding box center [276, 106] width 117 height 18
type input "Digigo Instagram"
click at [286, 214] on button "Save" at bounding box center [302, 213] width 199 height 21
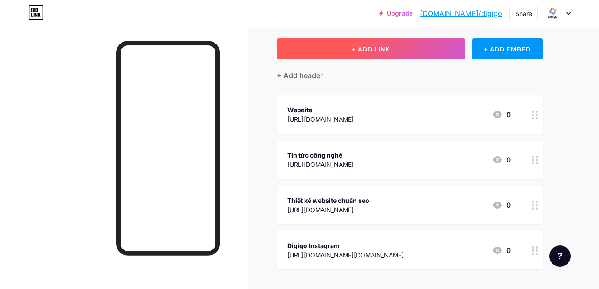
click at [358, 47] on span "+ ADD LINK" at bounding box center [371, 49] width 38 height 8
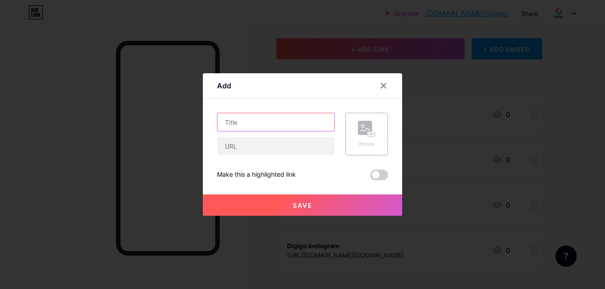
click at [263, 125] on input "text" at bounding box center [276, 122] width 117 height 18
type input "Thiết kế web"
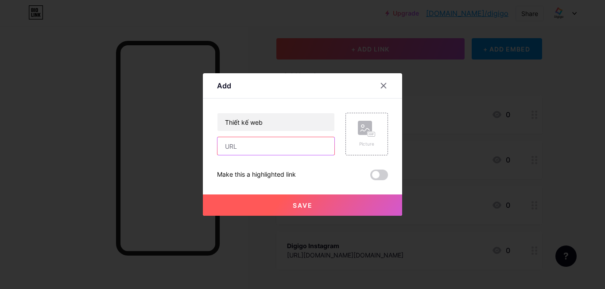
click at [239, 152] on input "text" at bounding box center [276, 146] width 117 height 18
paste input "[URL][DOMAIN_NAME]"
type input "[URL][DOMAIN_NAME]"
click at [243, 201] on button "Save" at bounding box center [302, 204] width 199 height 21
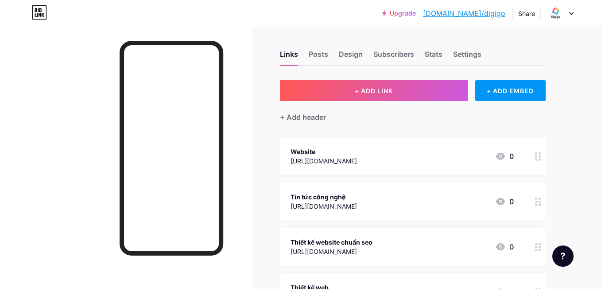
scroll to position [0, 0]
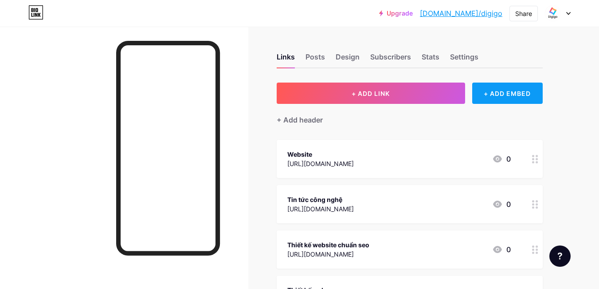
click at [512, 98] on div "+ ADD EMBED" at bounding box center [507, 92] width 70 height 21
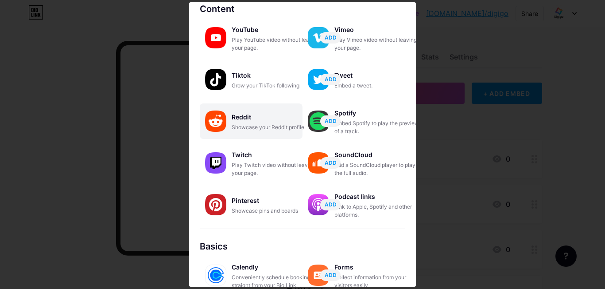
scroll to position [44, 0]
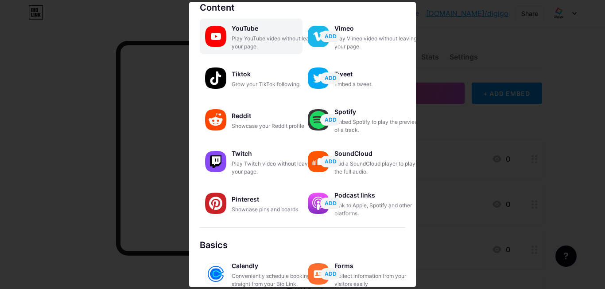
click at [265, 45] on div "Play YouTube video without leaving your page." at bounding box center [276, 43] width 89 height 16
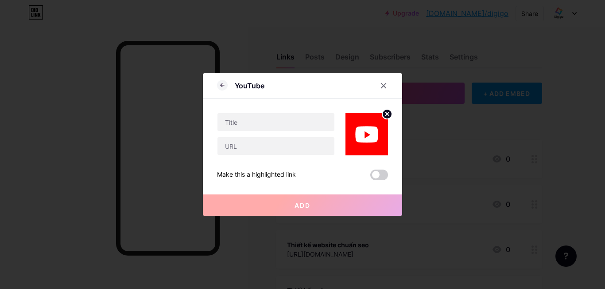
scroll to position [0, 0]
click at [255, 148] on input "text" at bounding box center [276, 146] width 117 height 18
paste input "[URL][DOMAIN_NAME]"
type input "[URL][DOMAIN_NAME]"
paste input "https://www.youtube.com/embed/o2pzUlJc_8o?si=_phcJtdmU26RawCJ"
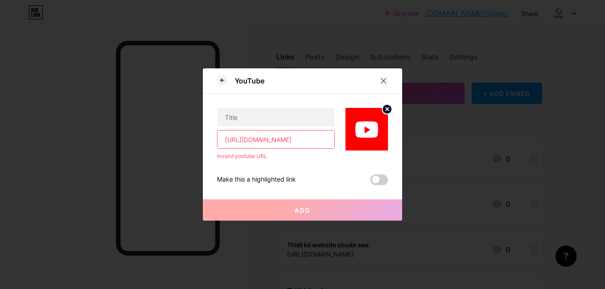
drag, startPoint x: 277, startPoint y: 138, endPoint x: 145, endPoint y: 137, distance: 133.0
click at [145, 137] on div "YouTube https://www.youtube.com/embed/o2pzUlJc_8o?si=_phcJtdmU26RawCJ Invalid y…" at bounding box center [302, 144] width 605 height 289
click at [254, 137] on input "https://www.youtube.com/embed/o2pzUlJc_8o?si=_phcJtdmU26RawCJ" at bounding box center [276, 139] width 117 height 18
type input "https://www.youtube.com/embed/o2pzUlJc_8o?si=_phcJtdmU26RawCJ"
click at [230, 118] on input "text" at bounding box center [276, 117] width 117 height 18
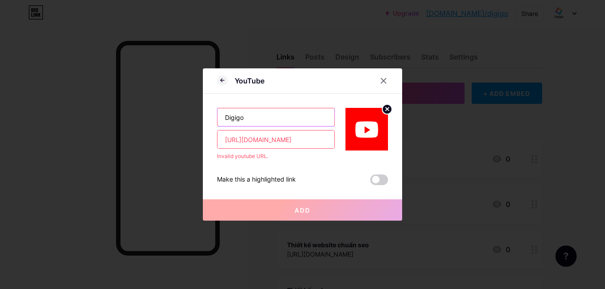
type input "Digigo"
drag, startPoint x: 275, startPoint y: 137, endPoint x: 383, endPoint y: 141, distance: 108.2
click at [383, 141] on div "Digigo https://www.youtube.com/embed/o2pzUlJc_8o?si=_phcJtdmU26RawCJ Invalid yo…" at bounding box center [302, 127] width 171 height 66
click at [262, 142] on input "https://www.youtube.com/embed/o2pzUlJc_8o?si=_phcJtdmU26RawCJ" at bounding box center [276, 139] width 117 height 18
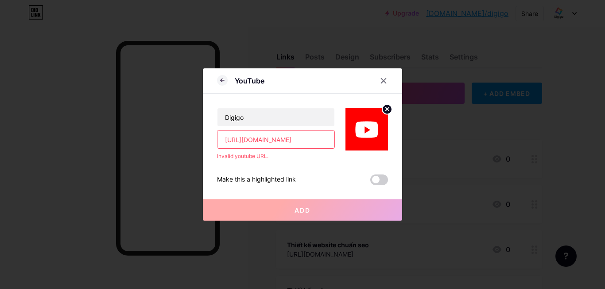
click at [258, 140] on input "https://www.youtube.com/embed/o2pzUlJc_8o?si=_phcJtdmU26RawCJ" at bounding box center [276, 139] width 117 height 18
click at [256, 138] on input "https://www.youtube.com/embed/o2pzUlJc_8o?si=_phcJtdmU26RawCJ" at bounding box center [276, 139] width 117 height 18
drag, startPoint x: 253, startPoint y: 138, endPoint x: 374, endPoint y: 140, distance: 120.6
click at [374, 140] on div "Digigo https://www.youtube.com/embed/o2pzUlJc_8o?si=_phcJtdmU26RawCJ Invalid yo…" at bounding box center [302, 127] width 171 height 66
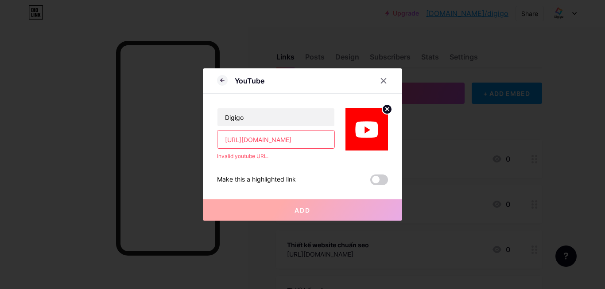
type input "https://www.youtube.com/embed/o2pzUlJc_8o"
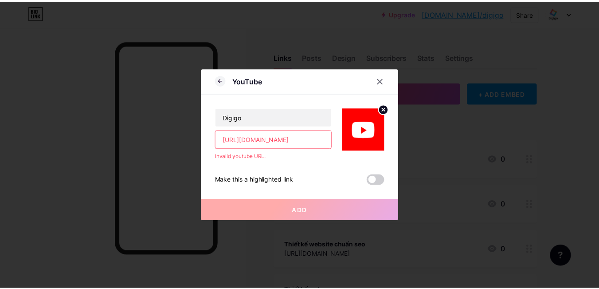
scroll to position [0, 0]
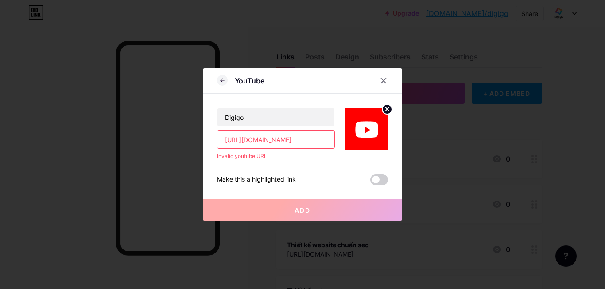
click at [342, 171] on div "Make this a highlighted link Add" at bounding box center [302, 172] width 171 height 25
click at [380, 81] on icon at bounding box center [383, 80] width 7 height 7
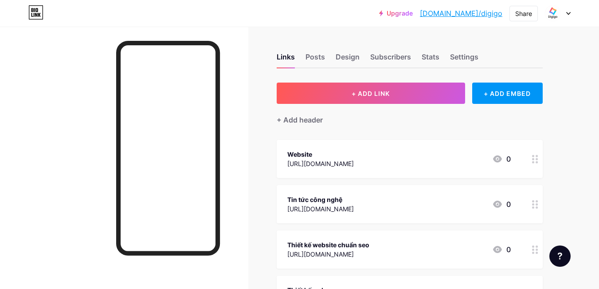
click at [511, 106] on div "+ Add header" at bounding box center [410, 115] width 266 height 22
click at [504, 95] on div "+ ADD EMBED" at bounding box center [507, 92] width 70 height 21
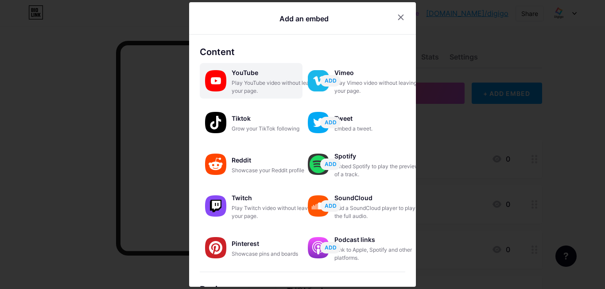
click at [265, 95] on div "YouTube Play YouTube video without leaving your page. ADD" at bounding box center [251, 80] width 103 height 35
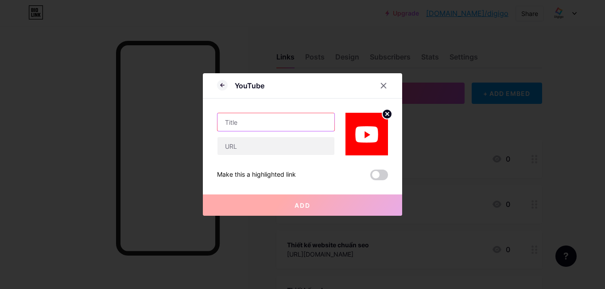
click at [251, 120] on input "text" at bounding box center [276, 122] width 117 height 18
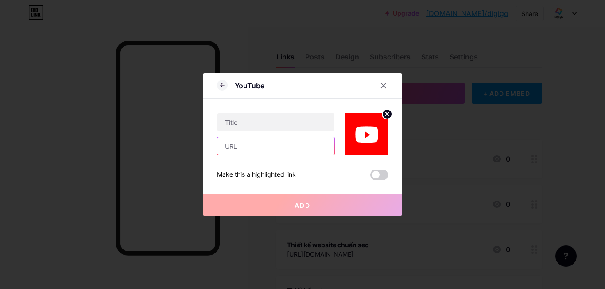
click at [238, 151] on input "text" at bounding box center [276, 146] width 117 height 18
paste input "https://www.youtube.com/channel/UC_NG0XVgRQewW9D1No-NvDA"
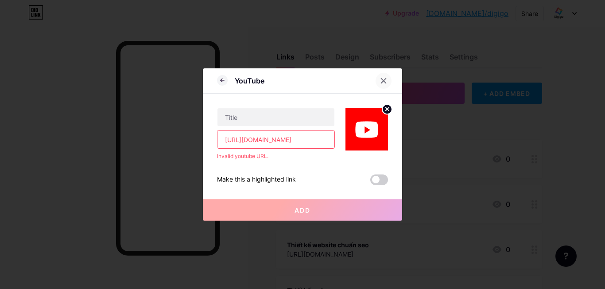
type input "https://www.youtube.com/channel/UC_NG0XVgRQewW9D1No-NvDA"
click at [385, 84] on icon at bounding box center [383, 80] width 7 height 7
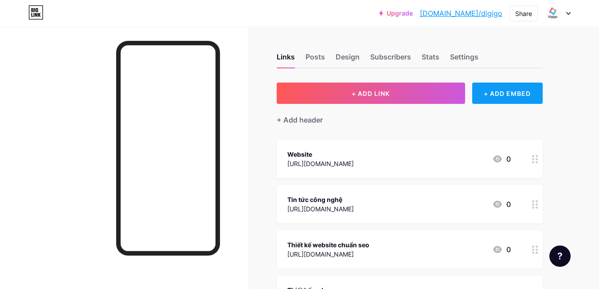
click at [488, 95] on div "+ ADD EMBED" at bounding box center [507, 92] width 70 height 21
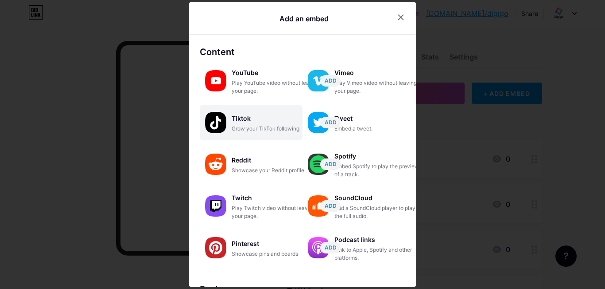
click at [251, 127] on div "Grow your TikTok following" at bounding box center [276, 129] width 89 height 8
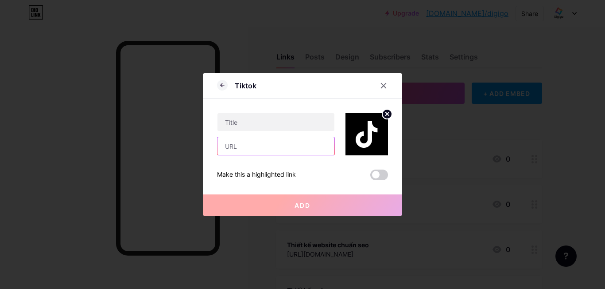
click at [274, 153] on input "text" at bounding box center [276, 146] width 117 height 18
paste input "https://www.tiktok.com/@digigo.com.vn"
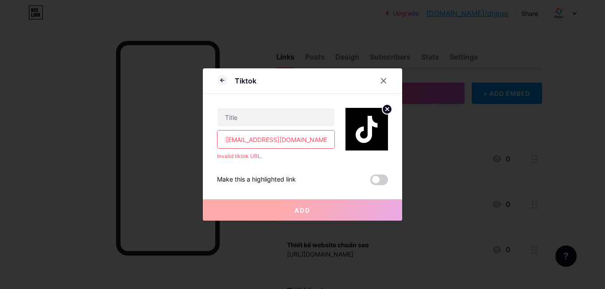
type input "https://www.tiktok.com/@digigo.com.vn"
click at [281, 168] on div "https://www.tiktok.com/@digigo.com.vn Invalid tiktok URL. Make this a highlight…" at bounding box center [302, 139] width 171 height 91
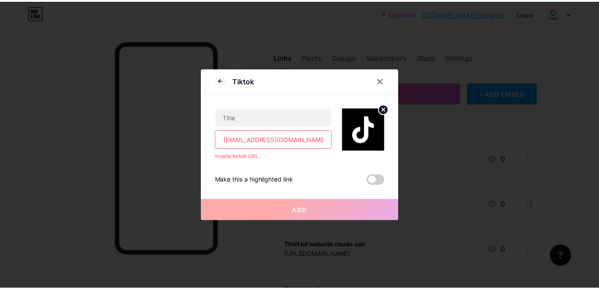
scroll to position [0, 0]
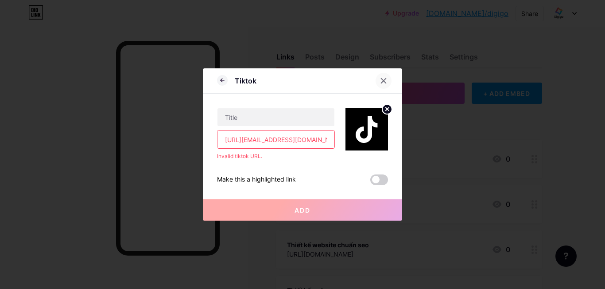
click at [379, 81] on div at bounding box center [384, 81] width 16 height 16
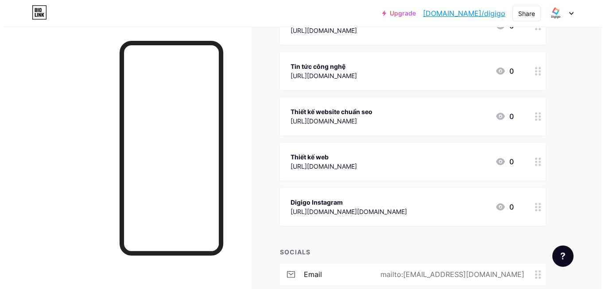
scroll to position [44, 0]
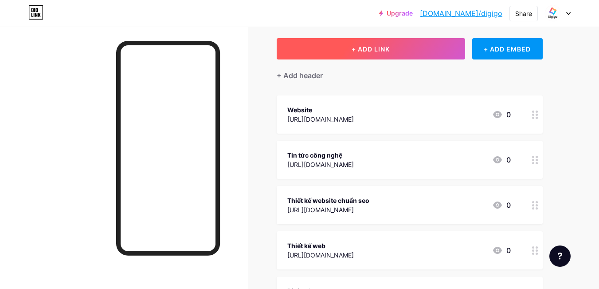
click at [358, 50] on span "+ ADD LINK" at bounding box center [371, 49] width 38 height 8
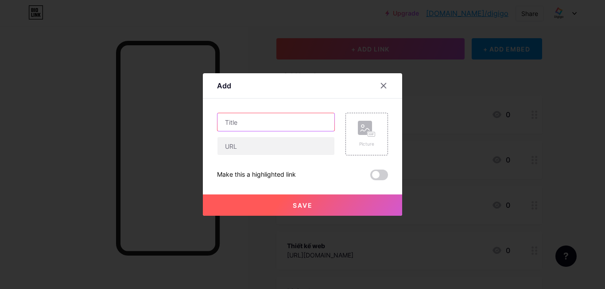
click at [250, 125] on input "text" at bounding box center [276, 122] width 117 height 18
type input "Marketing tổng thể đa kênh"
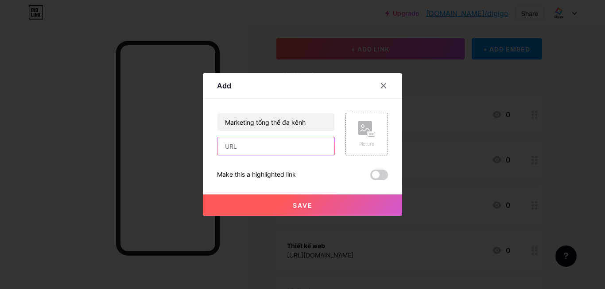
click at [251, 151] on input "text" at bounding box center [276, 146] width 117 height 18
paste input "[URL][DOMAIN_NAME]"
type input "[URL][DOMAIN_NAME]"
click at [312, 196] on button "Save" at bounding box center [302, 204] width 199 height 21
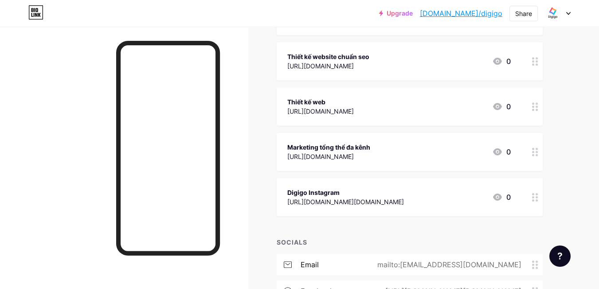
scroll to position [133, 0]
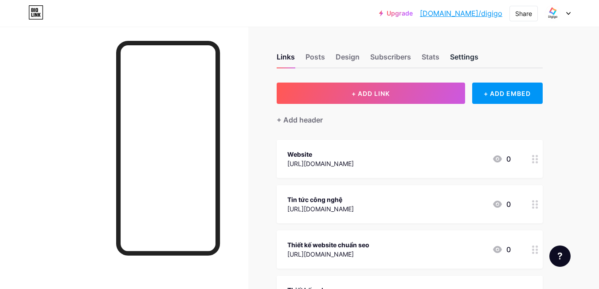
click at [451, 57] on div "Settings" at bounding box center [464, 59] width 28 height 16
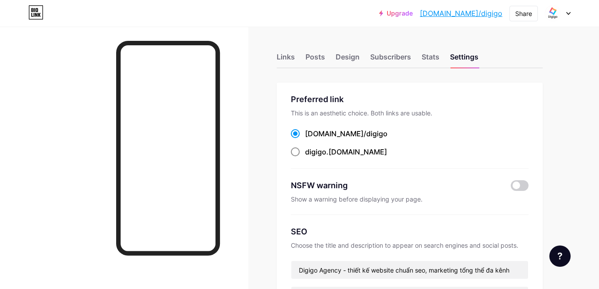
click at [297, 151] on span at bounding box center [295, 151] width 9 height 9
click at [305, 157] on input "digigo .[DOMAIN_NAME]" at bounding box center [308, 160] width 6 height 6
radio input "true"
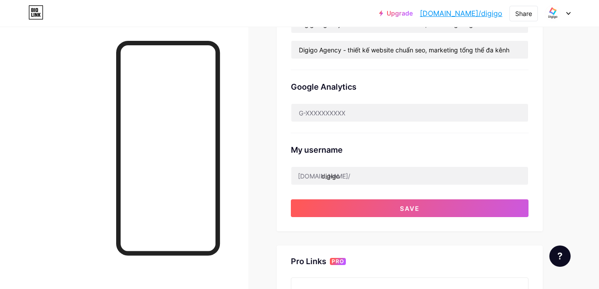
scroll to position [266, 0]
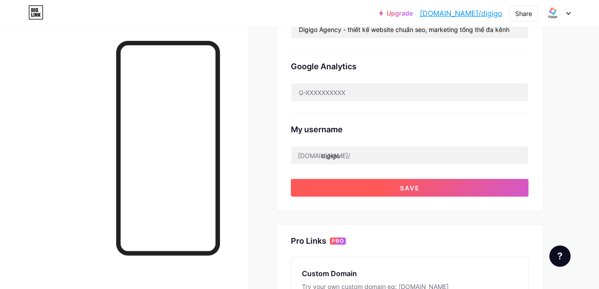
click at [379, 184] on button "Save" at bounding box center [410, 188] width 238 height 18
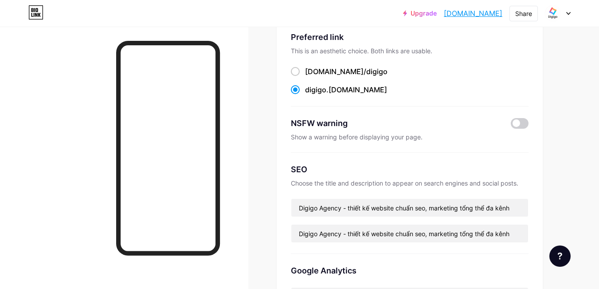
scroll to position [57, 0]
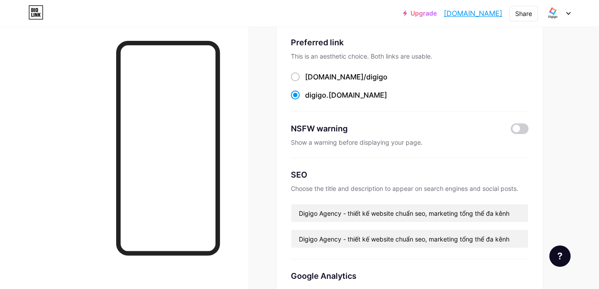
click at [324, 94] on span "digigo" at bounding box center [315, 94] width 21 height 9
click at [311, 100] on input "digigo .[DOMAIN_NAME]" at bounding box center [308, 103] width 6 height 6
drag, startPoint x: 361, startPoint y: 94, endPoint x: 305, endPoint y: 93, distance: 56.3
click at [305, 93] on div "digigo .[DOMAIN_NAME]" at bounding box center [410, 95] width 238 height 11
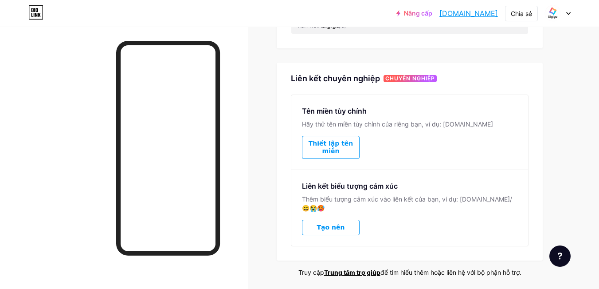
scroll to position [420, 0]
